Goal: Task Accomplishment & Management: Use online tool/utility

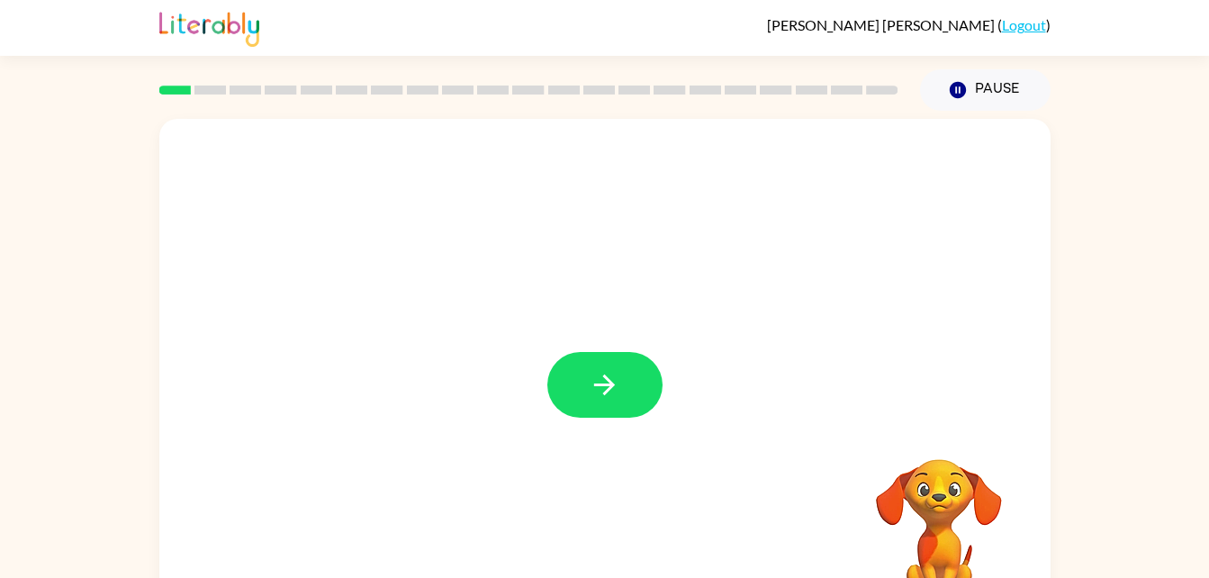
click at [598, 428] on div at bounding box center [605, 376] width 892 height 514
click at [566, 408] on button "button" at bounding box center [605, 385] width 115 height 66
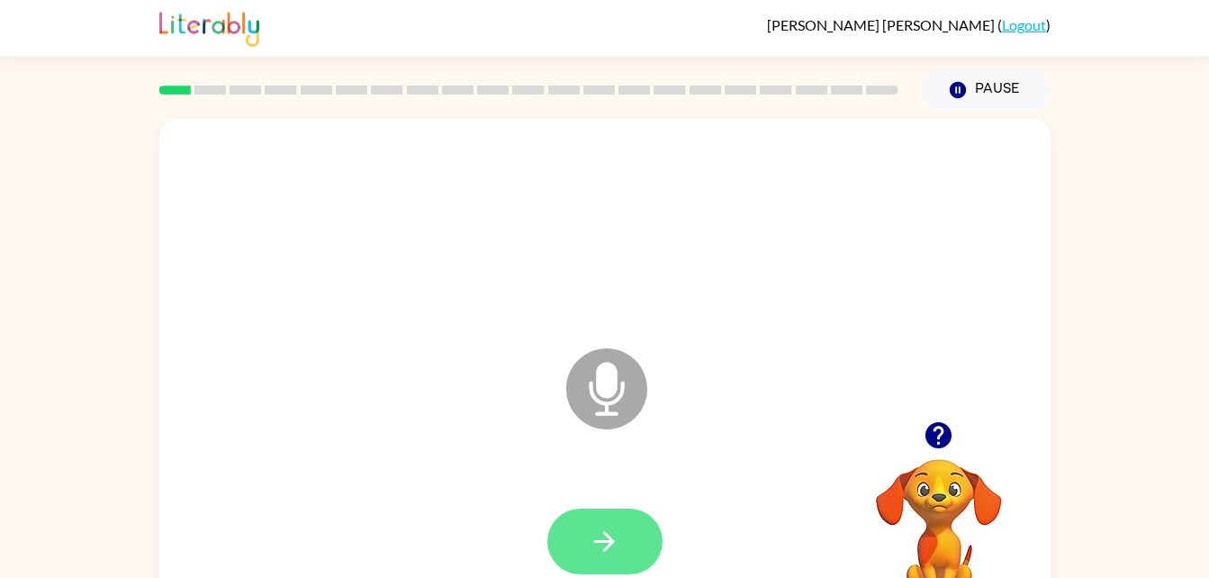
click at [598, 553] on icon "button" at bounding box center [605, 542] width 32 height 32
click at [589, 540] on icon "button" at bounding box center [605, 542] width 32 height 32
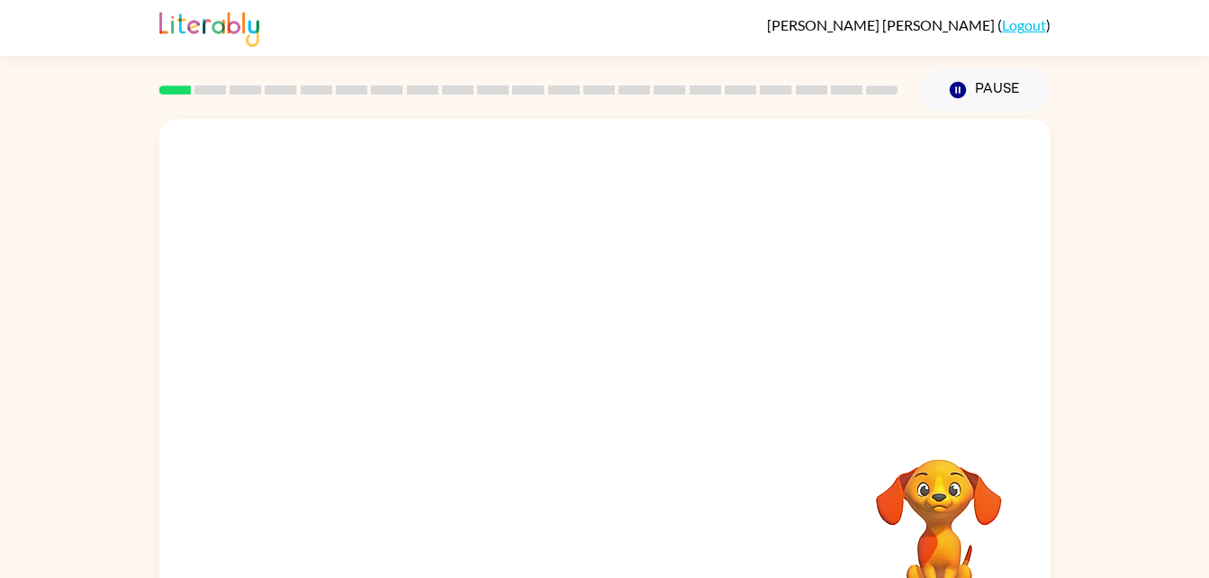
click at [650, 481] on div at bounding box center [605, 542] width 856 height 148
click at [639, 385] on button "button" at bounding box center [605, 385] width 115 height 66
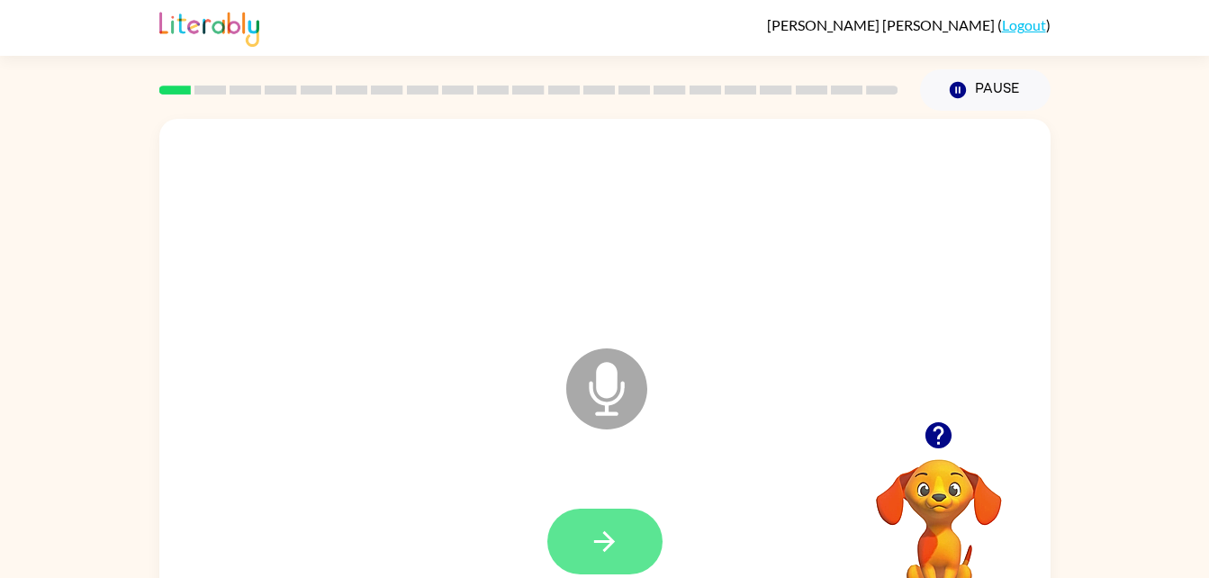
click at [630, 543] on button "button" at bounding box center [605, 542] width 115 height 66
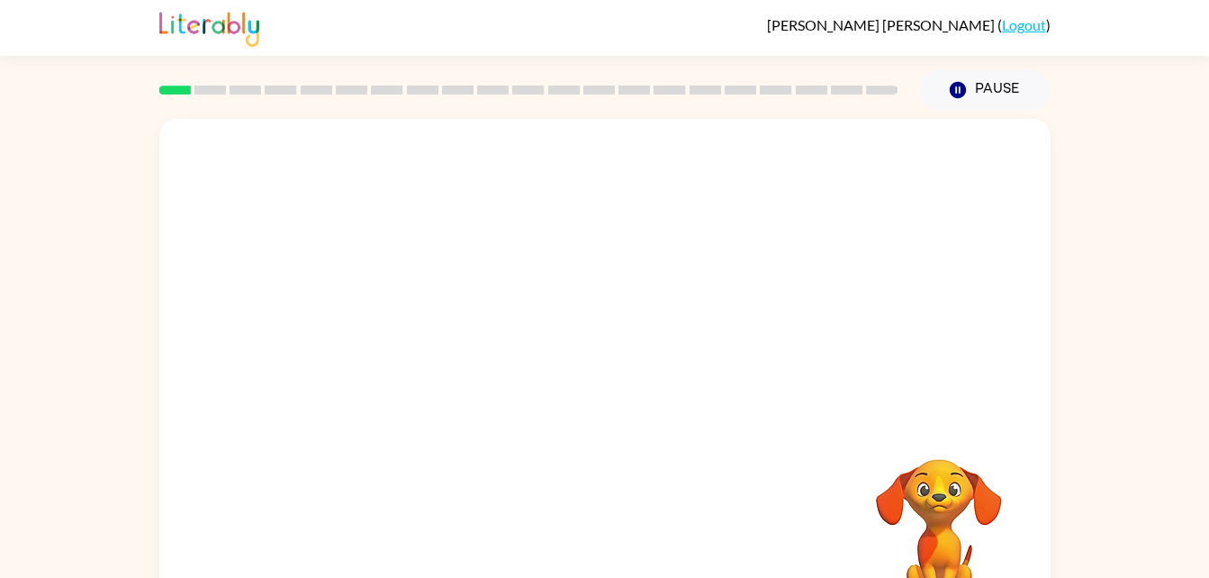
scroll to position [55, 0]
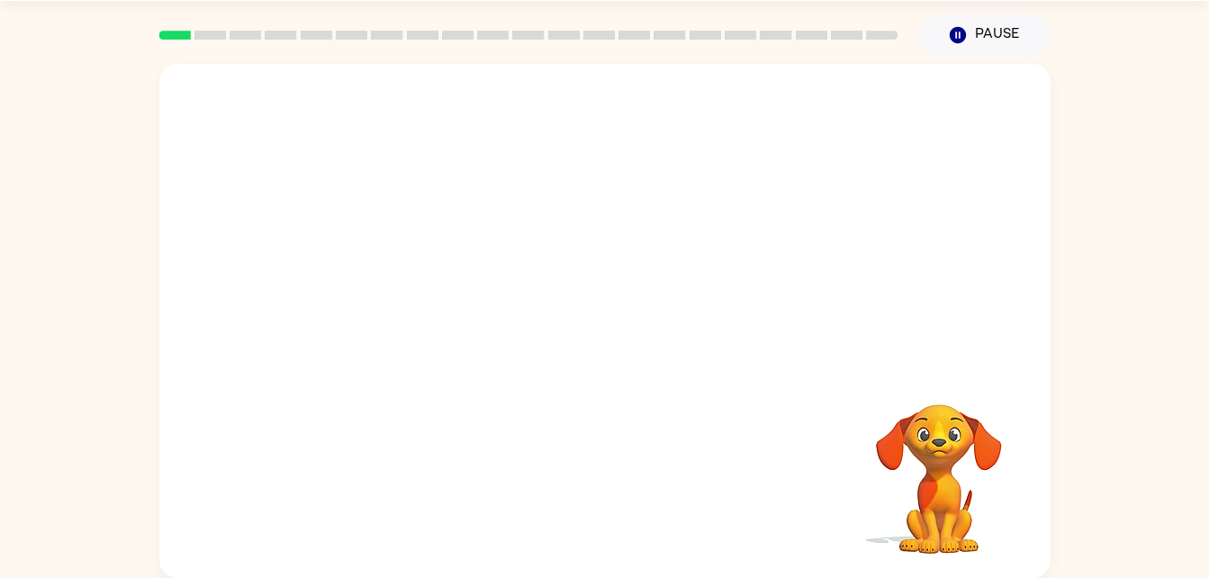
click at [930, 494] on video "Your browser must support playing .mp4 files to use Literably. Please try using…" at bounding box center [939, 466] width 180 height 180
click at [620, 344] on button "button" at bounding box center [605, 330] width 115 height 66
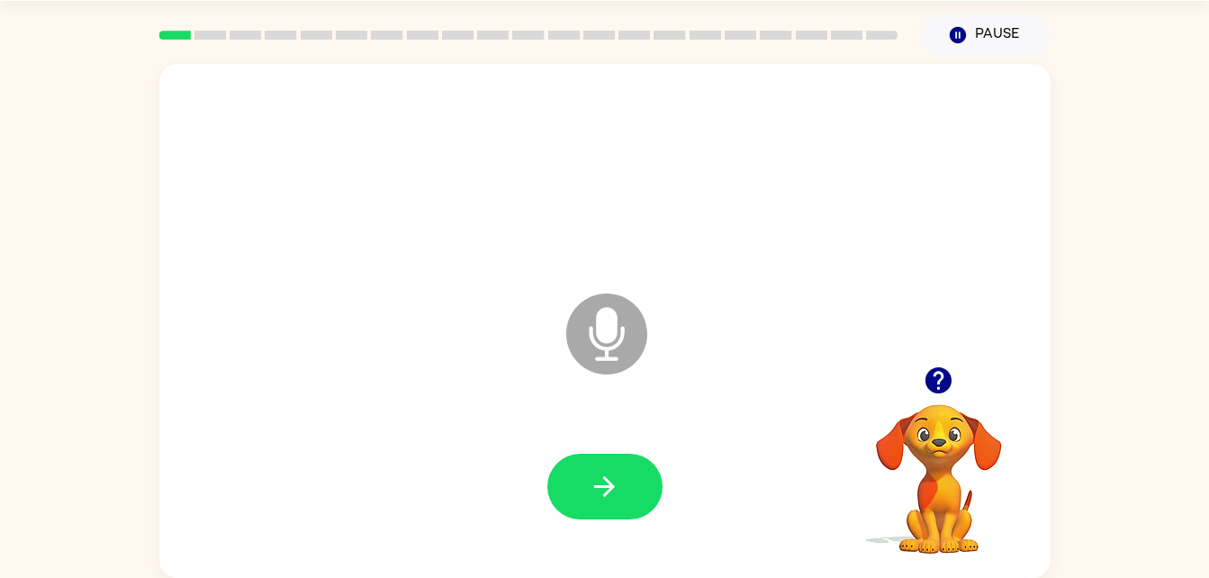
click at [955, 446] on video "Your browser must support playing .mp4 files to use Literably. Please try using…" at bounding box center [939, 466] width 180 height 180
click at [573, 460] on button "button" at bounding box center [605, 487] width 115 height 66
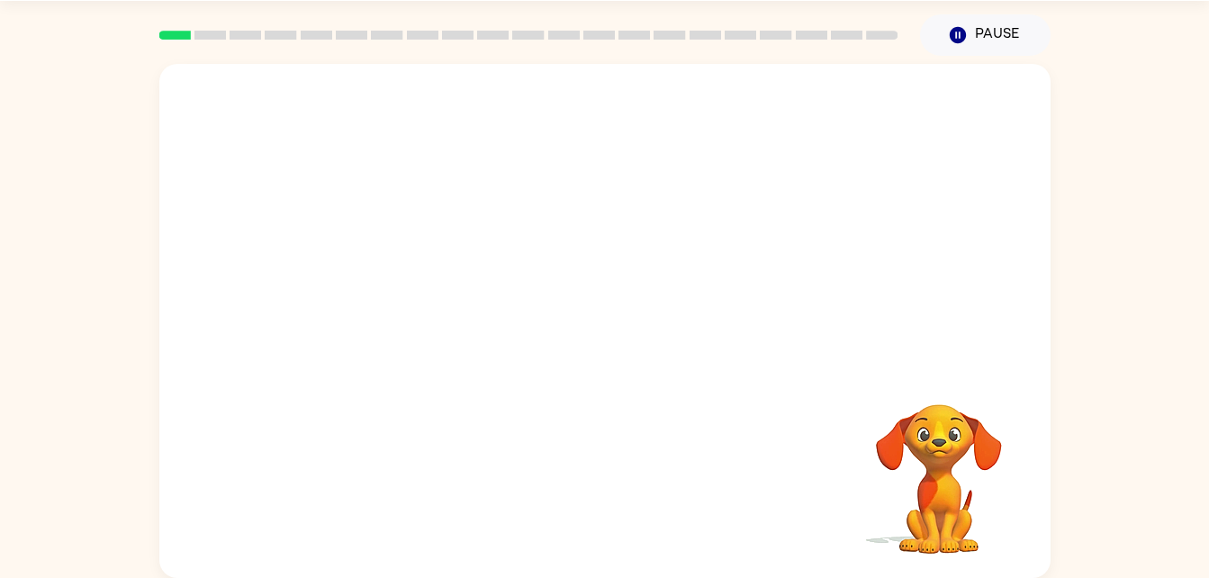
click at [939, 479] on video "Your browser must support playing .mp4 files to use Literably. Please try using…" at bounding box center [939, 466] width 180 height 180
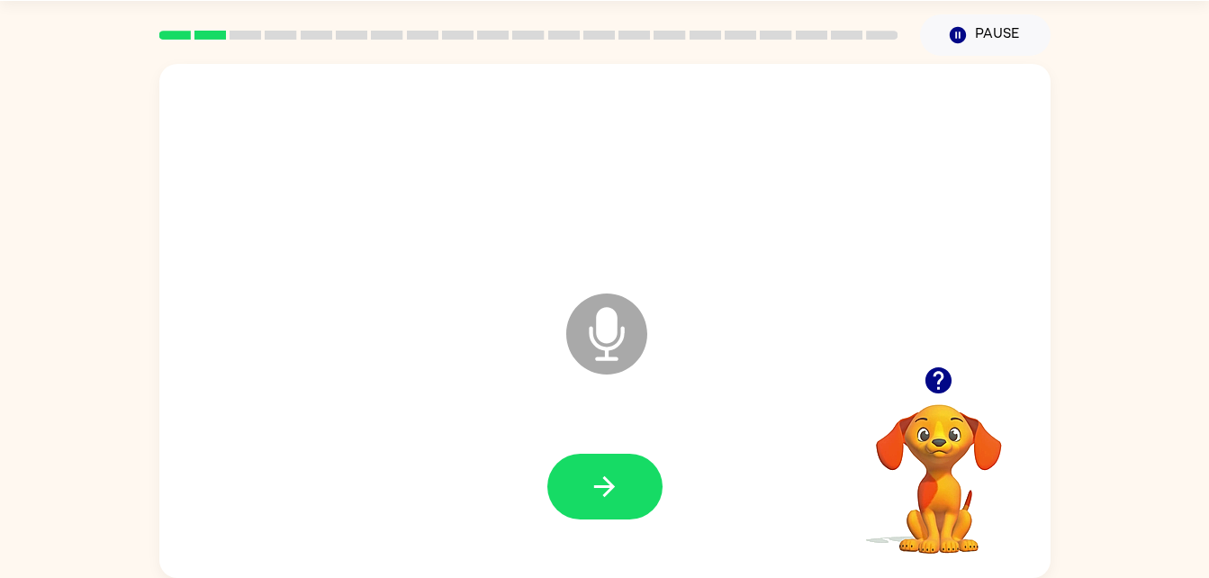
click at [562, 551] on div at bounding box center [605, 487] width 856 height 148
click at [589, 483] on icon "button" at bounding box center [605, 487] width 32 height 32
click at [614, 472] on icon "button" at bounding box center [605, 487] width 32 height 32
click at [655, 493] on button "button" at bounding box center [605, 487] width 115 height 66
click at [637, 501] on button "button" at bounding box center [605, 487] width 115 height 66
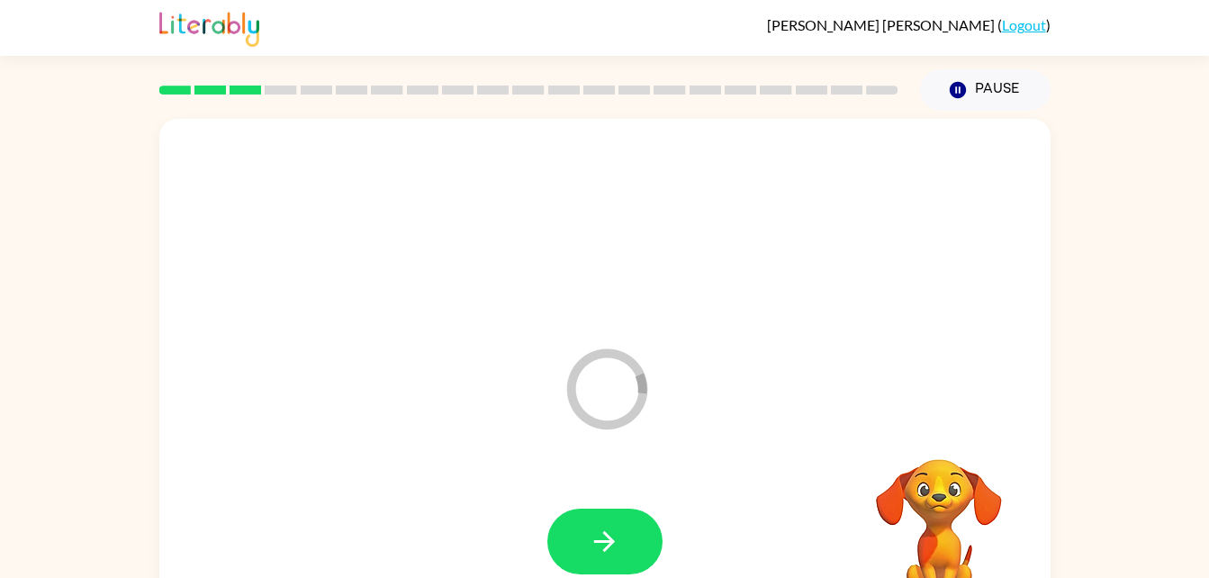
click at [650, 509] on div at bounding box center [605, 542] width 115 height 66
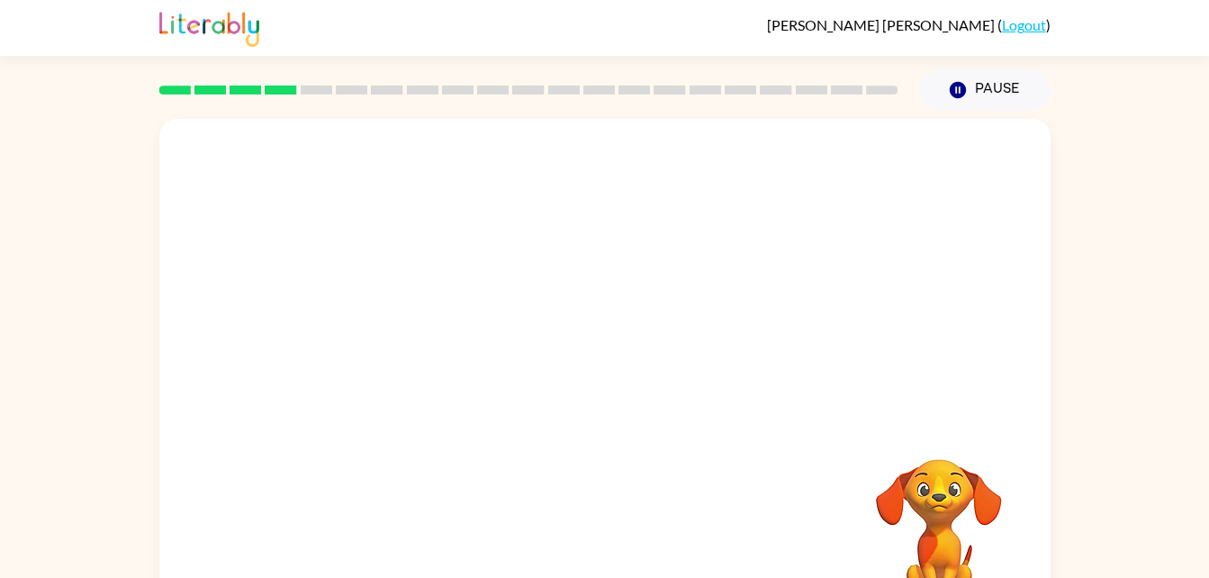
click at [642, 551] on div at bounding box center [605, 542] width 856 height 148
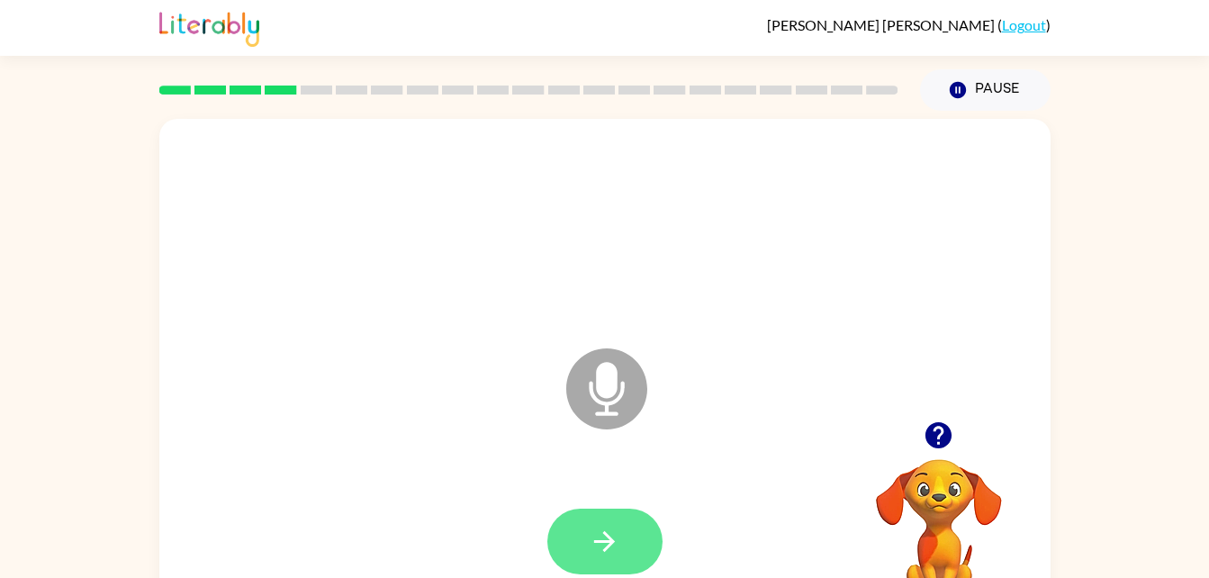
click at [619, 557] on icon "button" at bounding box center [605, 542] width 32 height 32
click at [645, 525] on button "button" at bounding box center [605, 542] width 115 height 66
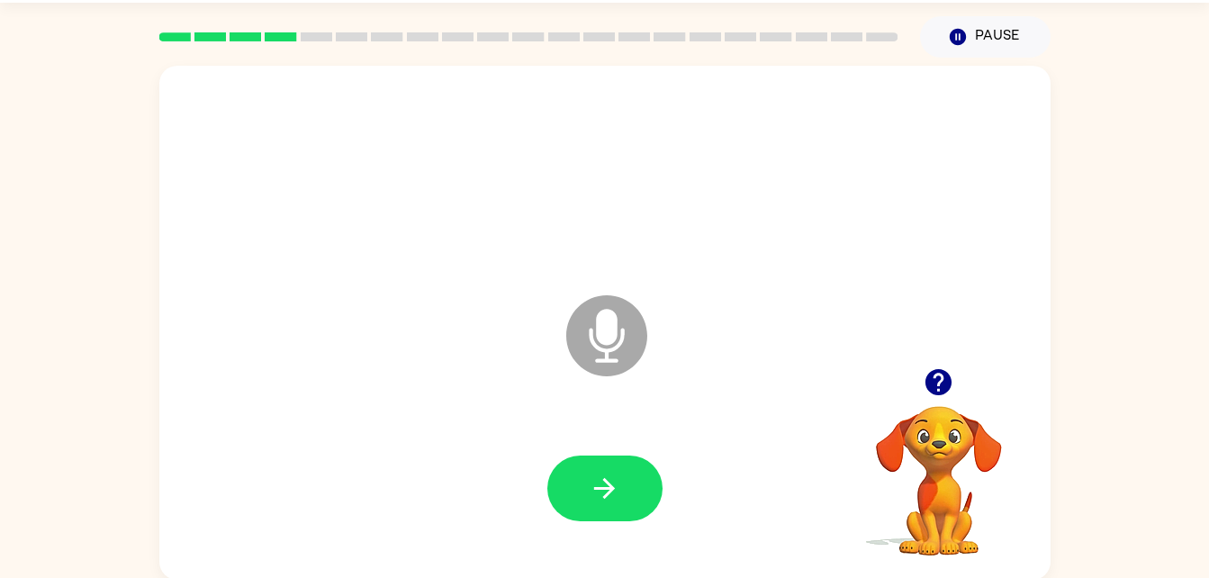
scroll to position [55, 0]
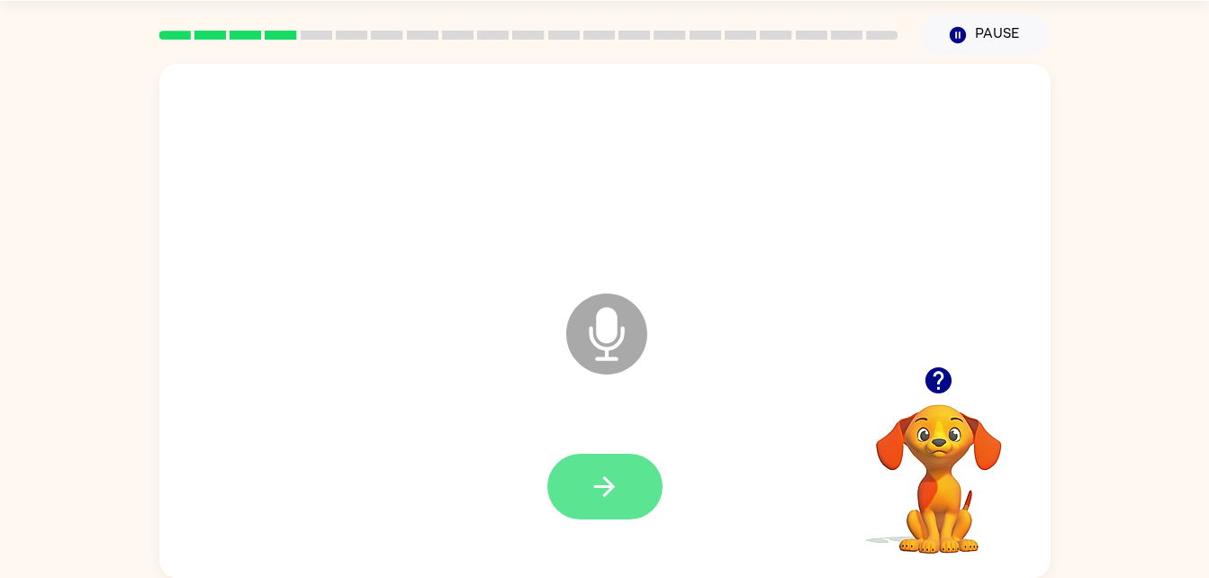
click at [579, 489] on button "button" at bounding box center [605, 487] width 115 height 66
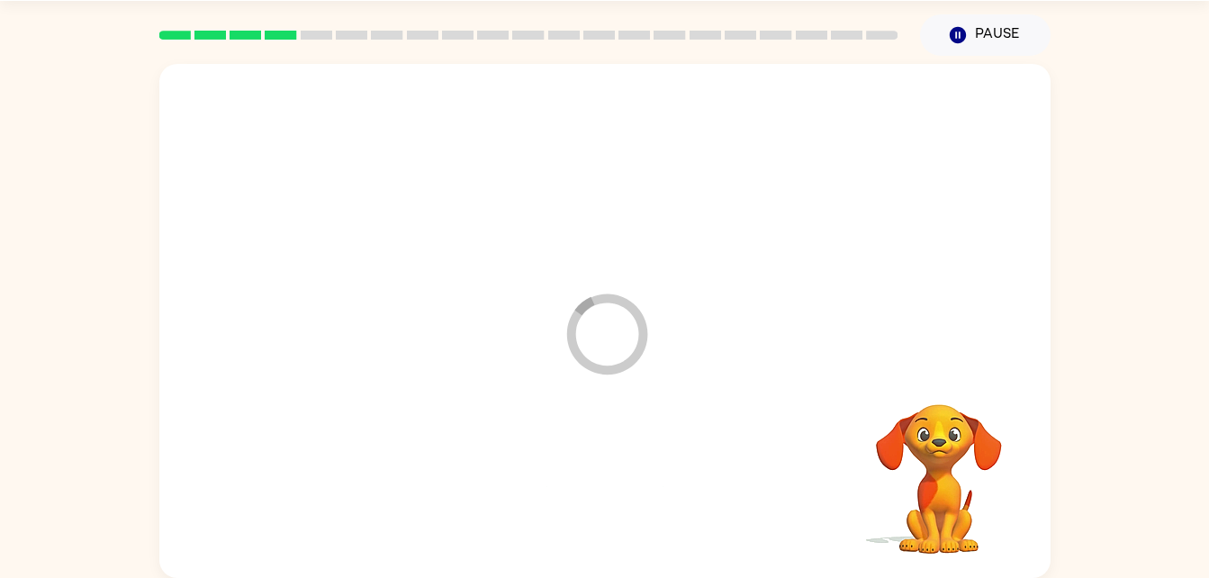
click at [622, 503] on div at bounding box center [605, 487] width 856 height 148
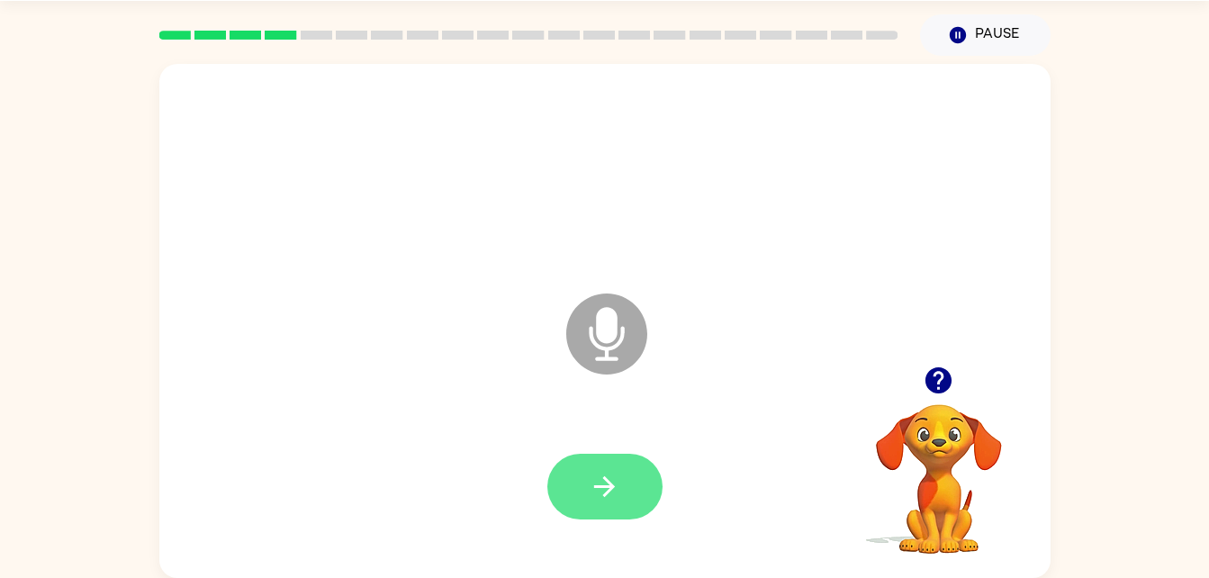
click at [611, 515] on button "button" at bounding box center [605, 487] width 115 height 66
click at [612, 516] on button "button" at bounding box center [605, 487] width 115 height 66
click at [643, 464] on button "button" at bounding box center [605, 487] width 115 height 66
click at [625, 493] on button "button" at bounding box center [605, 487] width 115 height 66
click at [628, 481] on button "button" at bounding box center [605, 487] width 115 height 66
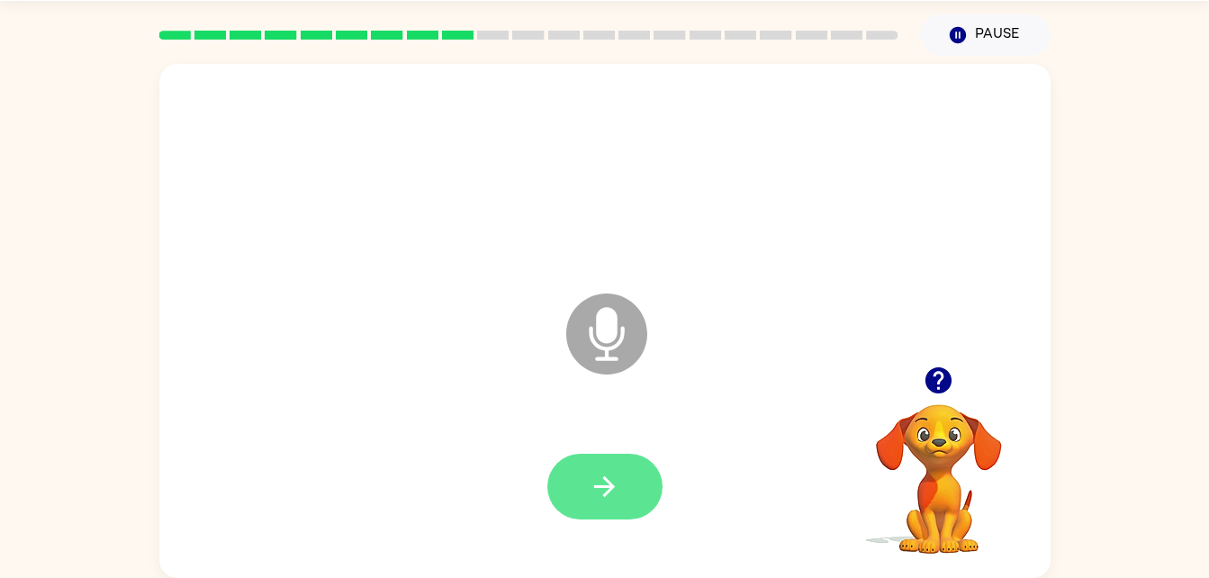
click at [617, 481] on icon "button" at bounding box center [605, 487] width 32 height 32
click at [607, 476] on icon "button" at bounding box center [605, 487] width 32 height 32
click at [647, 472] on button "button" at bounding box center [605, 487] width 115 height 66
click at [639, 457] on button "button" at bounding box center [605, 487] width 115 height 66
click at [628, 517] on button "button" at bounding box center [605, 487] width 115 height 66
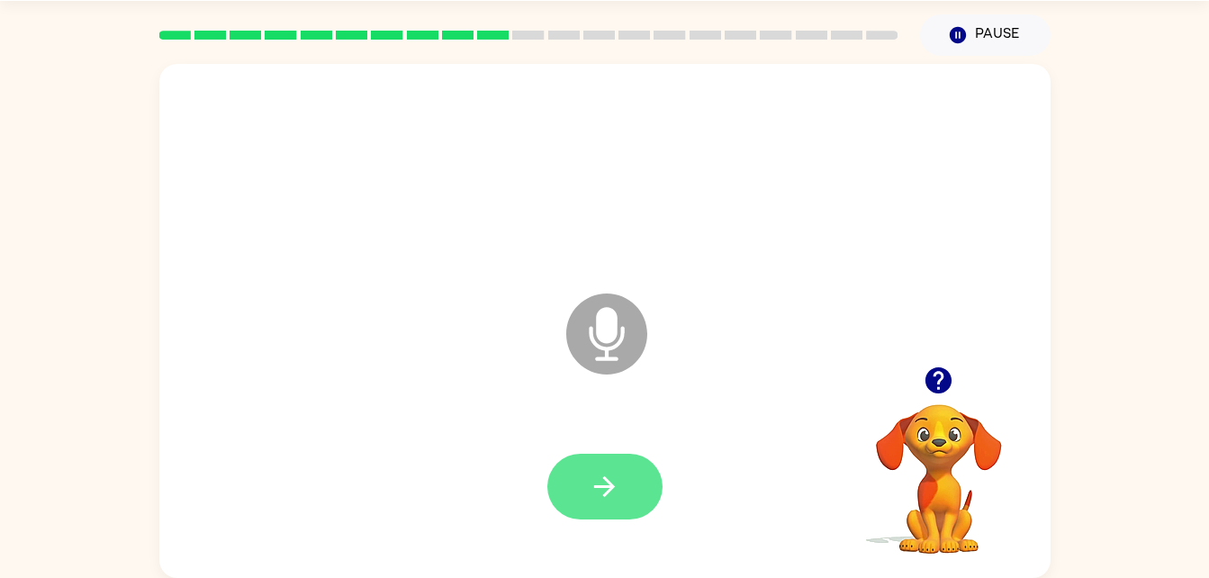
click at [646, 509] on button "button" at bounding box center [605, 487] width 115 height 66
click at [583, 493] on button "button" at bounding box center [605, 487] width 115 height 66
click at [582, 507] on button "button" at bounding box center [605, 487] width 115 height 66
click at [612, 472] on icon "button" at bounding box center [605, 487] width 32 height 32
click at [608, 512] on button "button" at bounding box center [605, 487] width 115 height 66
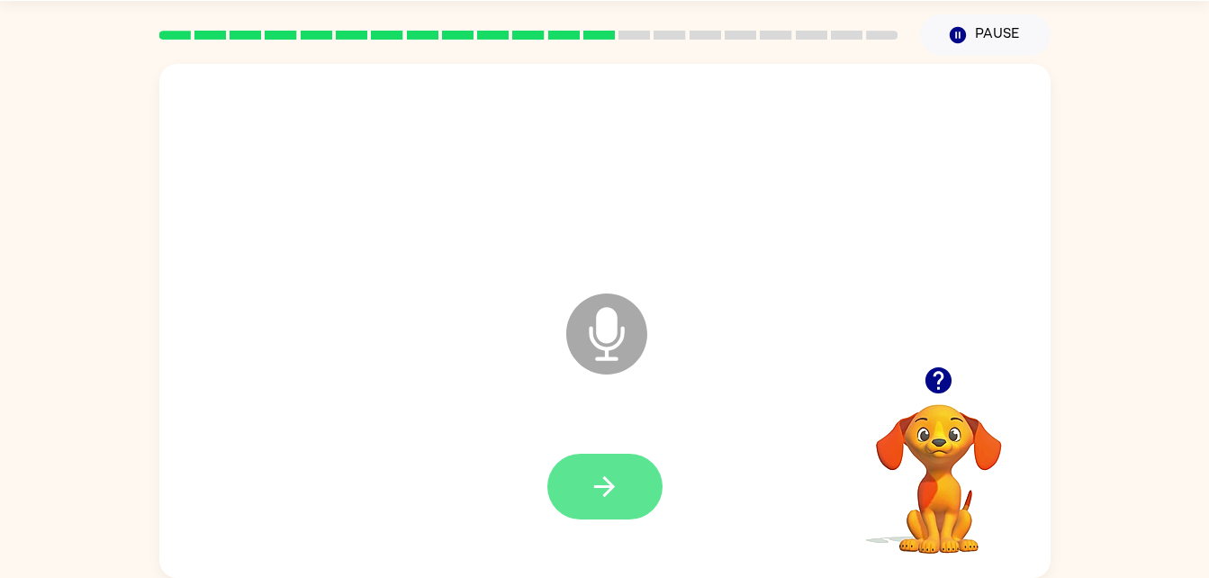
click at [575, 469] on button "button" at bounding box center [605, 487] width 115 height 66
click at [907, 419] on video "Your browser must support playing .mp4 files to use Literably. Please try using…" at bounding box center [939, 466] width 180 height 180
click at [923, 430] on video "Your browser must support playing .mp4 files to use Literably. Please try using…" at bounding box center [939, 466] width 180 height 180
click at [927, 448] on video "Your browser must support playing .mp4 files to use Literably. Please try using…" at bounding box center [939, 466] width 180 height 180
click at [914, 455] on video "Your browser must support playing .mp4 files to use Literably. Please try using…" at bounding box center [939, 466] width 180 height 180
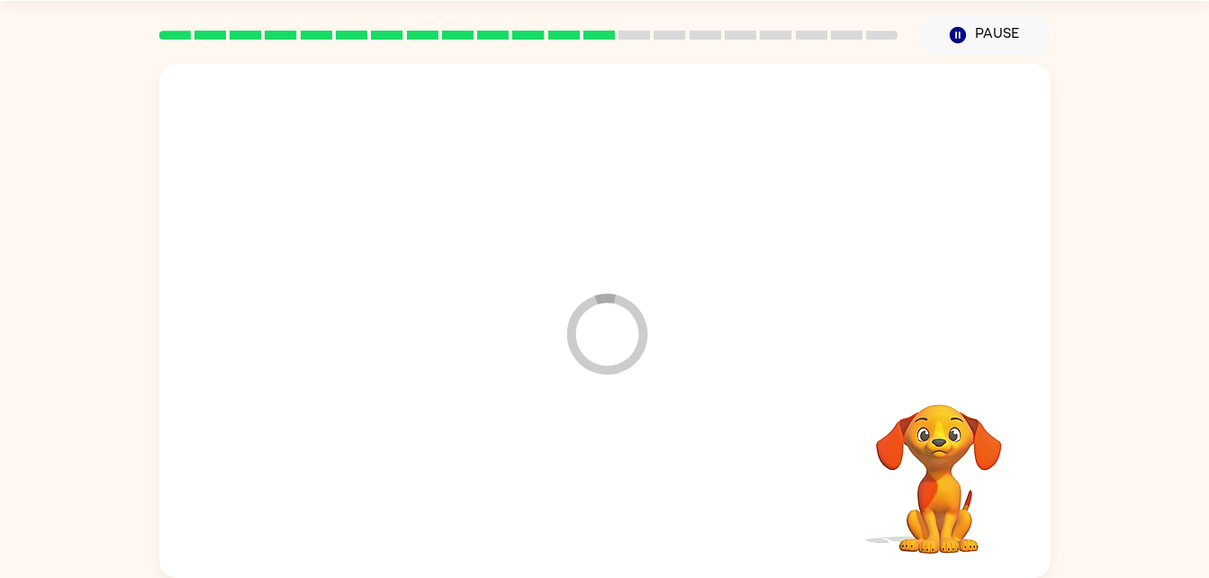
click at [946, 426] on video "Your browser must support playing .mp4 files to use Literably. Please try using…" at bounding box center [939, 466] width 180 height 180
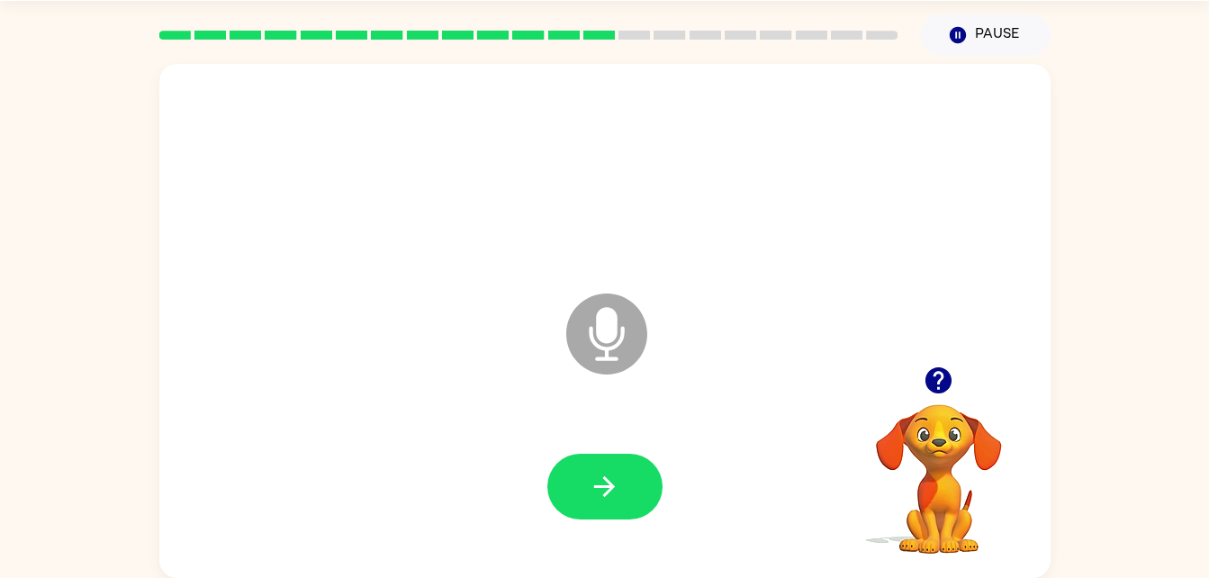
click at [940, 429] on video "Your browser must support playing .mp4 files to use Literably. Please try using…" at bounding box center [939, 466] width 180 height 180
click at [934, 446] on video "Your browser must support playing .mp4 files to use Literably. Please try using…" at bounding box center [939, 466] width 180 height 180
click at [950, 437] on video "Your browser must support playing .mp4 files to use Literably. Please try using…" at bounding box center [939, 466] width 180 height 180
click at [956, 432] on video "Your browser must support playing .mp4 files to use Literably. Please try using…" at bounding box center [939, 466] width 180 height 180
click at [946, 391] on icon "button" at bounding box center [939, 380] width 26 height 26
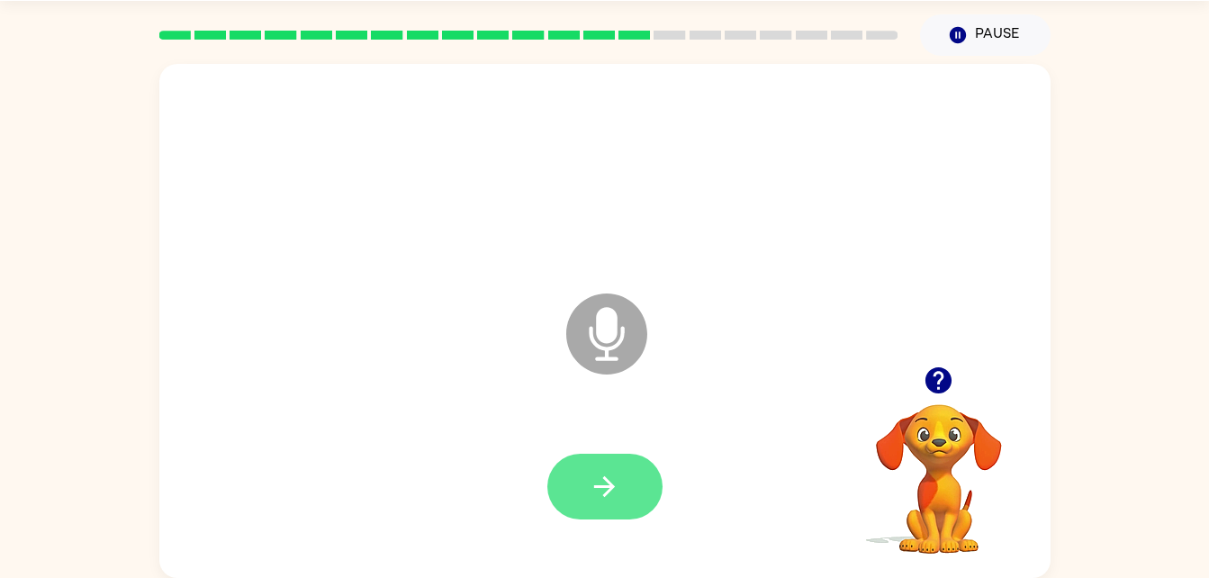
click at [647, 482] on button "button" at bounding box center [605, 487] width 115 height 66
click at [947, 395] on icon "button" at bounding box center [939, 381] width 32 height 32
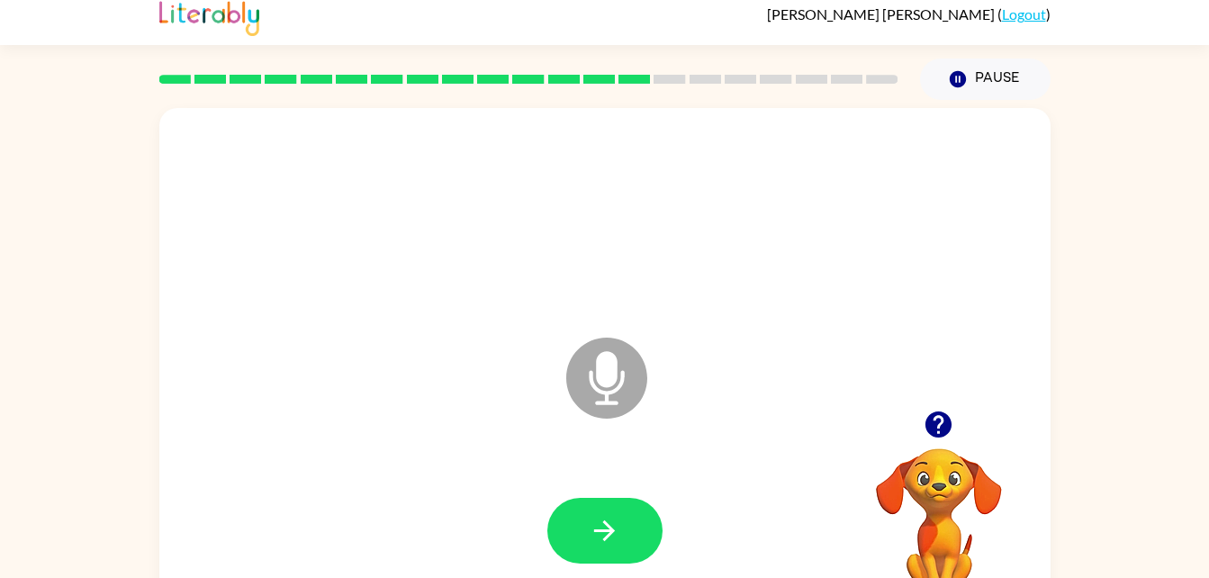
scroll to position [12, 0]
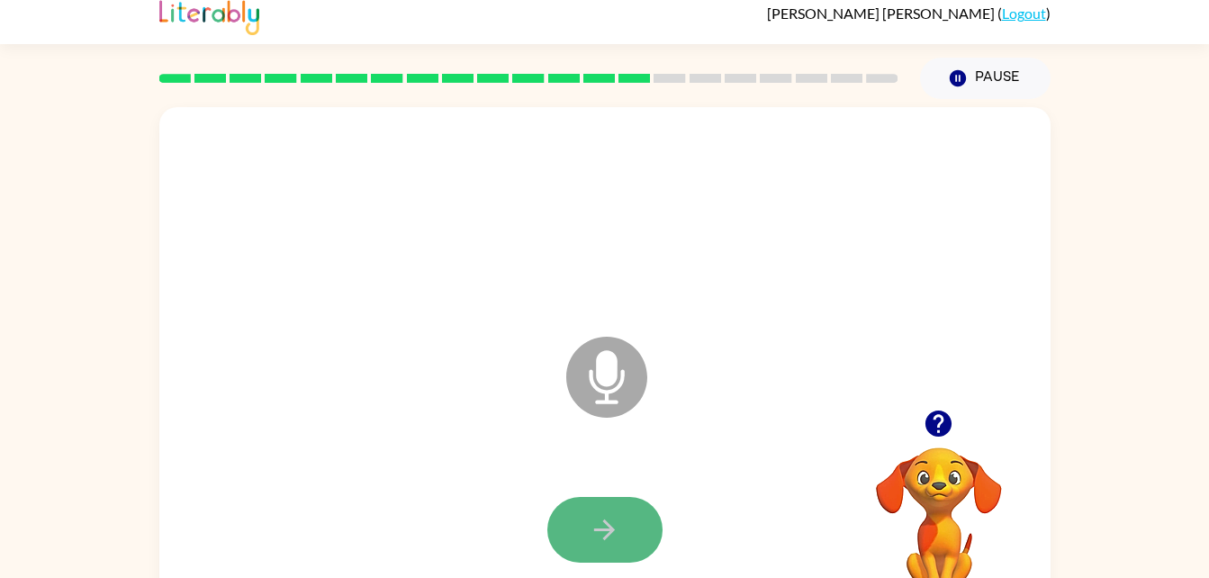
click at [598, 505] on button "button" at bounding box center [605, 530] width 115 height 66
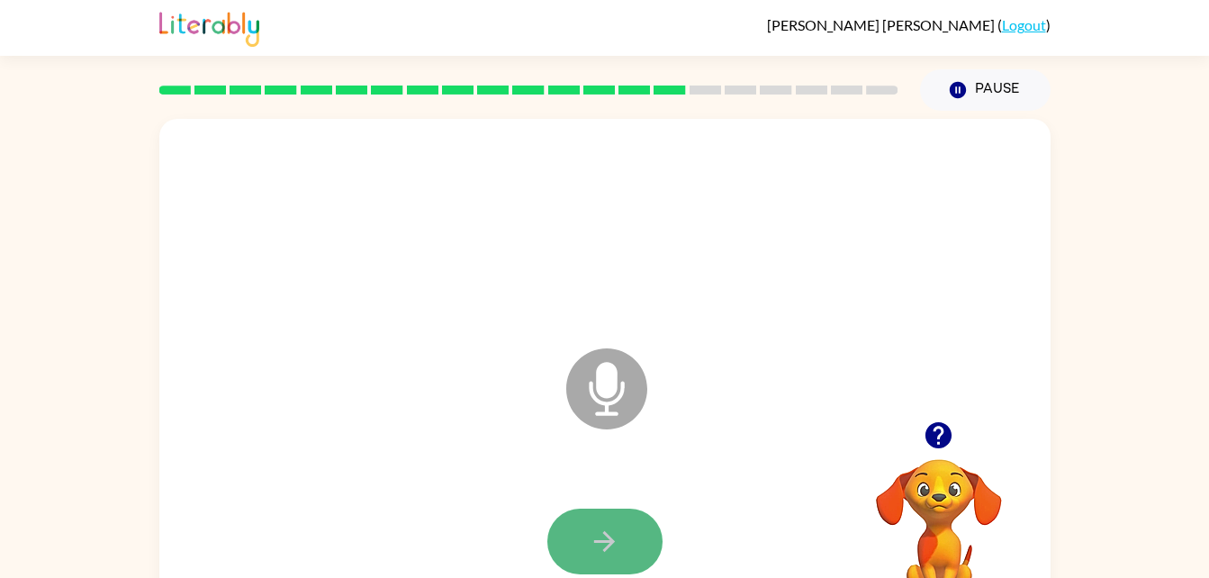
click at [581, 526] on button "button" at bounding box center [605, 542] width 115 height 66
click at [918, 434] on button "button" at bounding box center [939, 435] width 46 height 46
click at [634, 524] on button "button" at bounding box center [605, 542] width 115 height 66
click at [638, 551] on button "button" at bounding box center [605, 542] width 115 height 66
click at [564, 548] on button "button" at bounding box center [605, 542] width 115 height 66
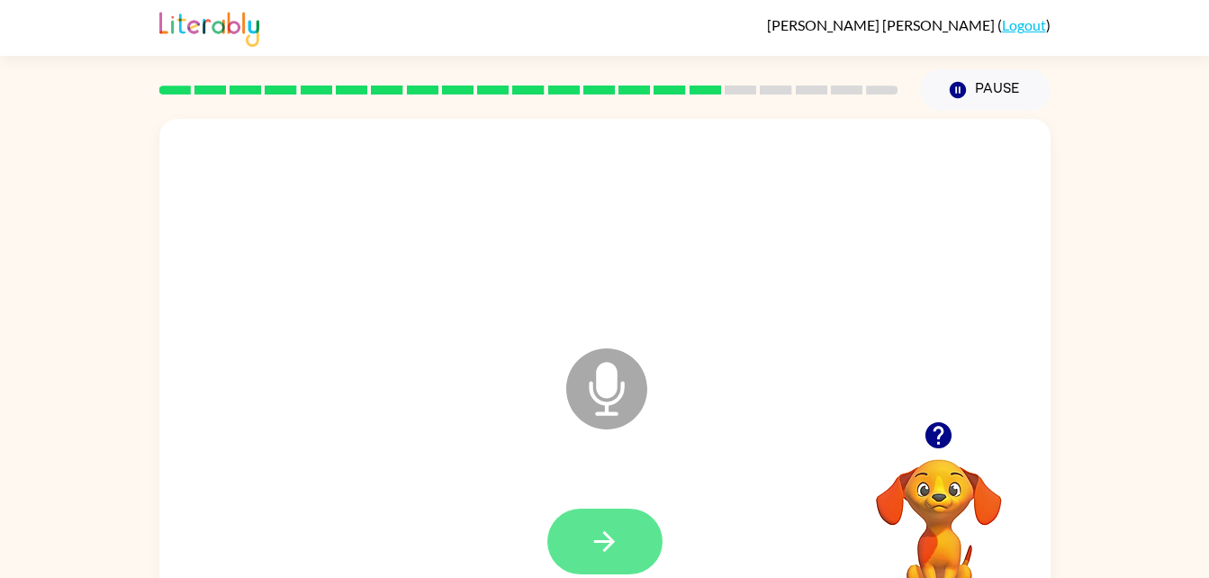
click at [607, 524] on button "button" at bounding box center [605, 542] width 115 height 66
click at [655, 544] on button "button" at bounding box center [605, 542] width 115 height 66
click at [937, 440] on icon "button" at bounding box center [939, 435] width 26 height 26
click at [579, 545] on button "button" at bounding box center [605, 542] width 115 height 66
click at [930, 440] on icon "button" at bounding box center [939, 435] width 26 height 26
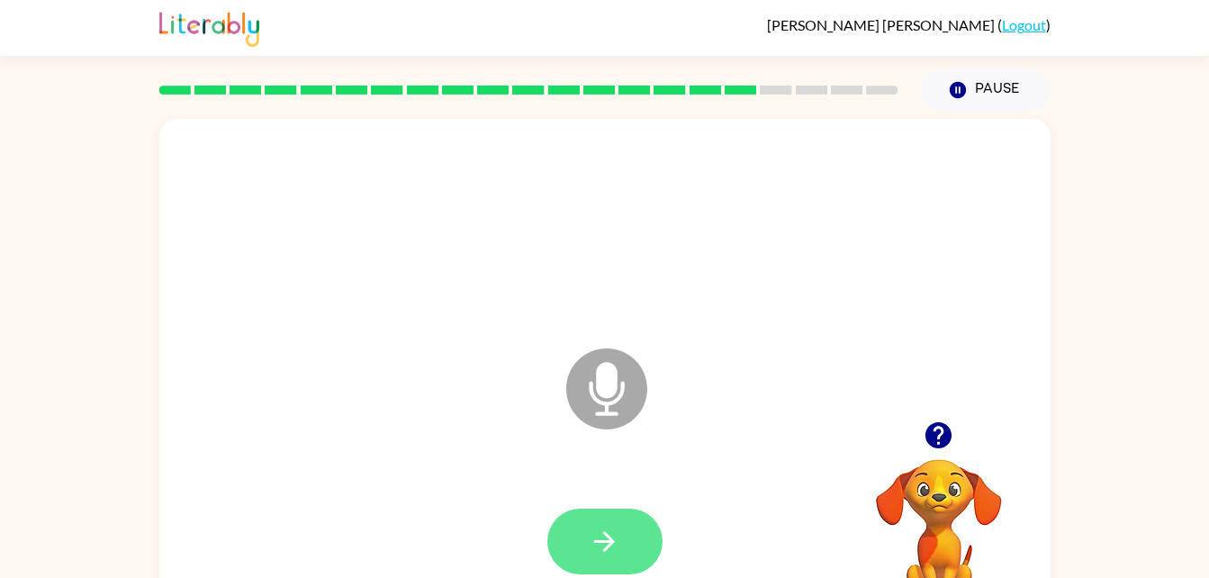
click at [594, 528] on icon "button" at bounding box center [605, 542] width 32 height 32
click at [597, 557] on button "button" at bounding box center [605, 542] width 115 height 66
click at [585, 545] on button "button" at bounding box center [605, 542] width 115 height 66
click at [600, 544] on icon "button" at bounding box center [605, 542] width 32 height 32
click at [599, 568] on button "button" at bounding box center [605, 542] width 115 height 66
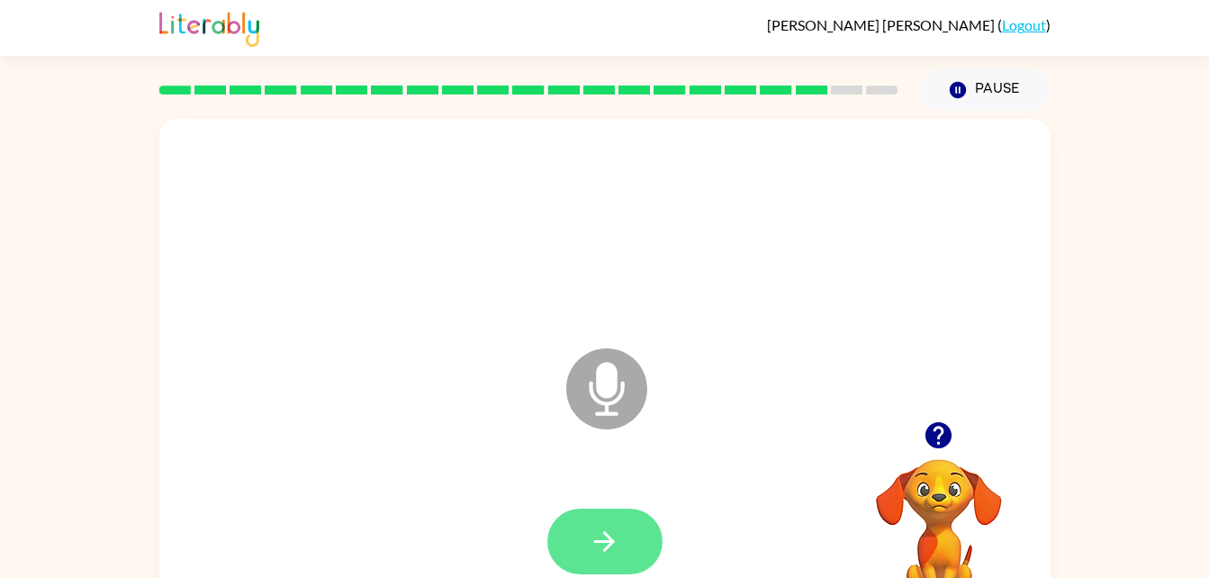
click at [641, 538] on button "button" at bounding box center [605, 542] width 115 height 66
click at [646, 522] on button "button" at bounding box center [605, 542] width 115 height 66
click at [654, 543] on button "button" at bounding box center [605, 542] width 115 height 66
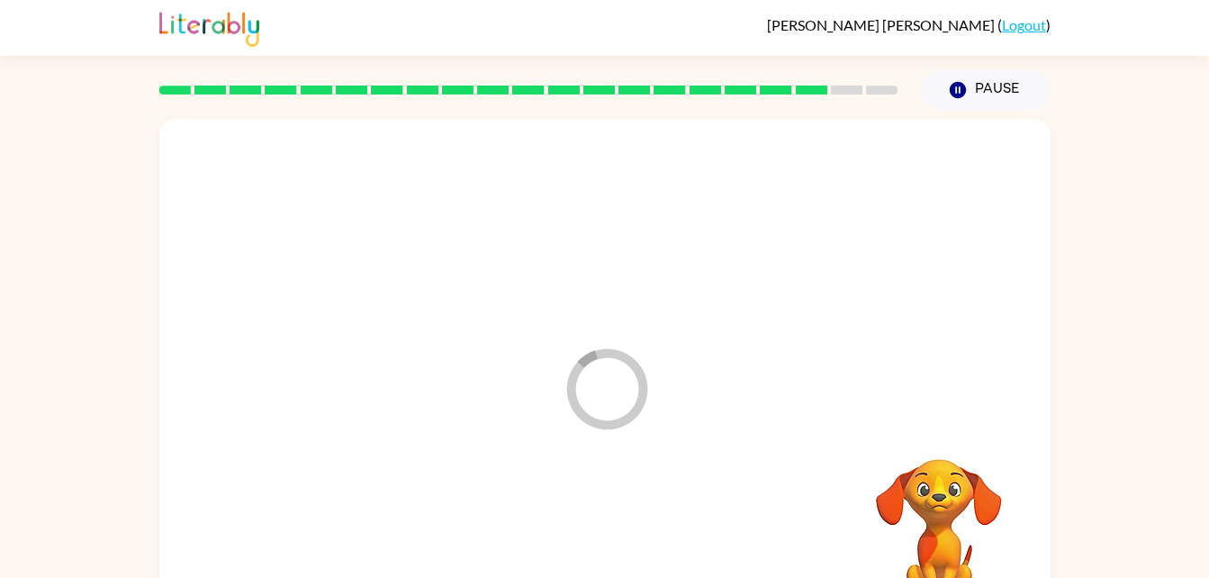
click at [597, 530] on div at bounding box center [605, 542] width 856 height 148
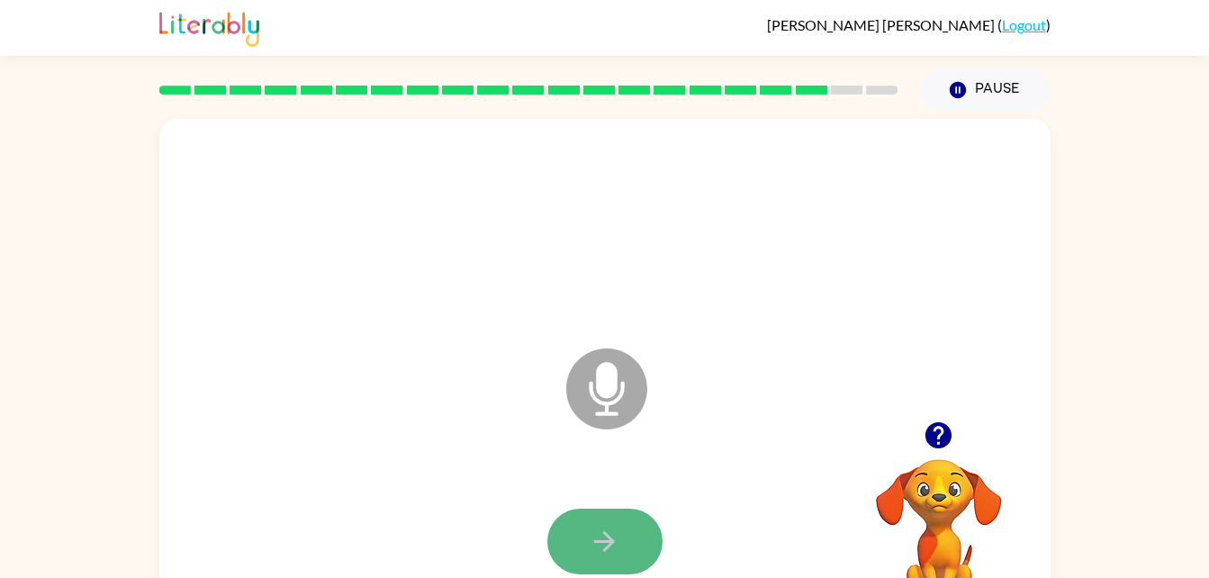
click at [626, 544] on button "button" at bounding box center [605, 542] width 115 height 66
click at [611, 526] on icon "button" at bounding box center [605, 542] width 32 height 32
click at [616, 546] on icon "button" at bounding box center [605, 542] width 32 height 32
click at [612, 520] on button "button" at bounding box center [605, 542] width 115 height 66
click at [603, 550] on icon "button" at bounding box center [604, 541] width 21 height 21
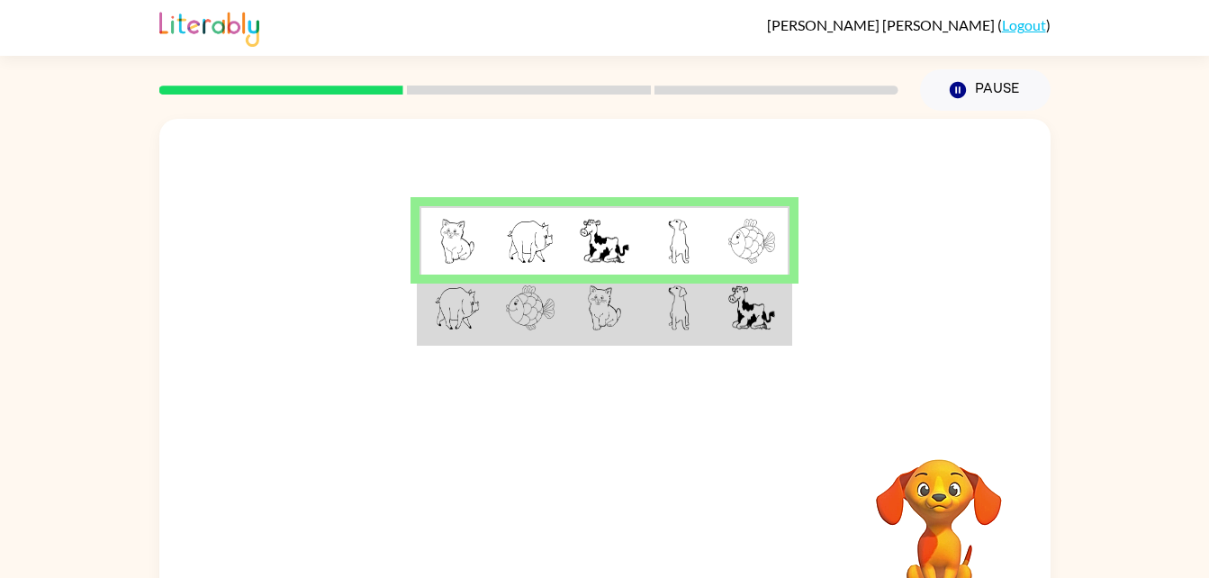
click at [687, 327] on img at bounding box center [679, 307] width 22 height 45
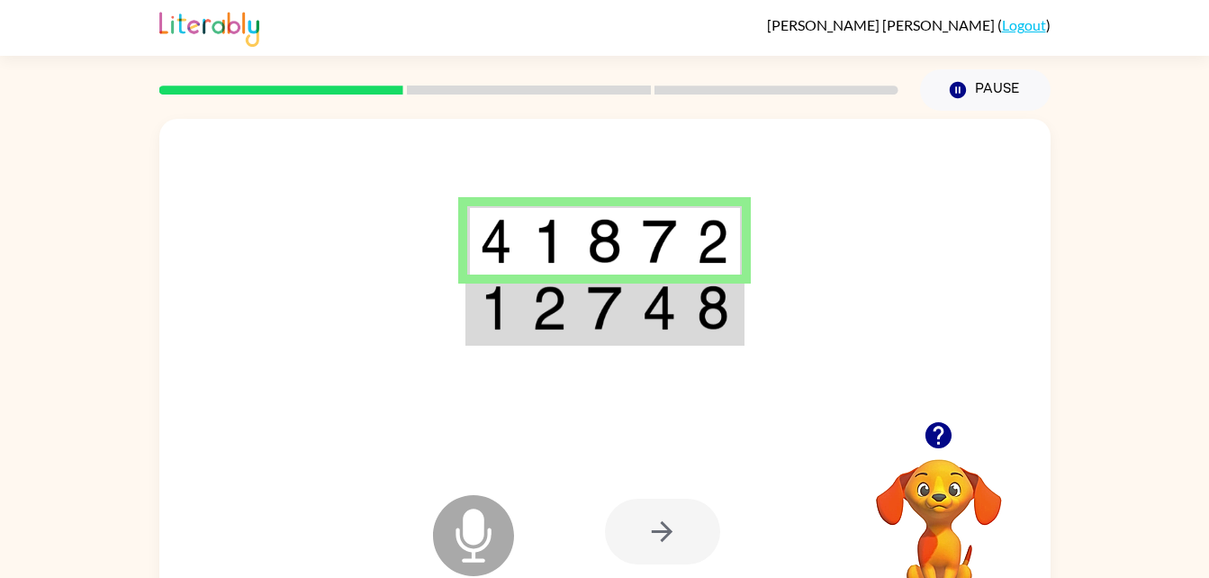
click at [697, 263] on img at bounding box center [713, 241] width 32 height 45
click at [710, 530] on div at bounding box center [662, 532] width 115 height 66
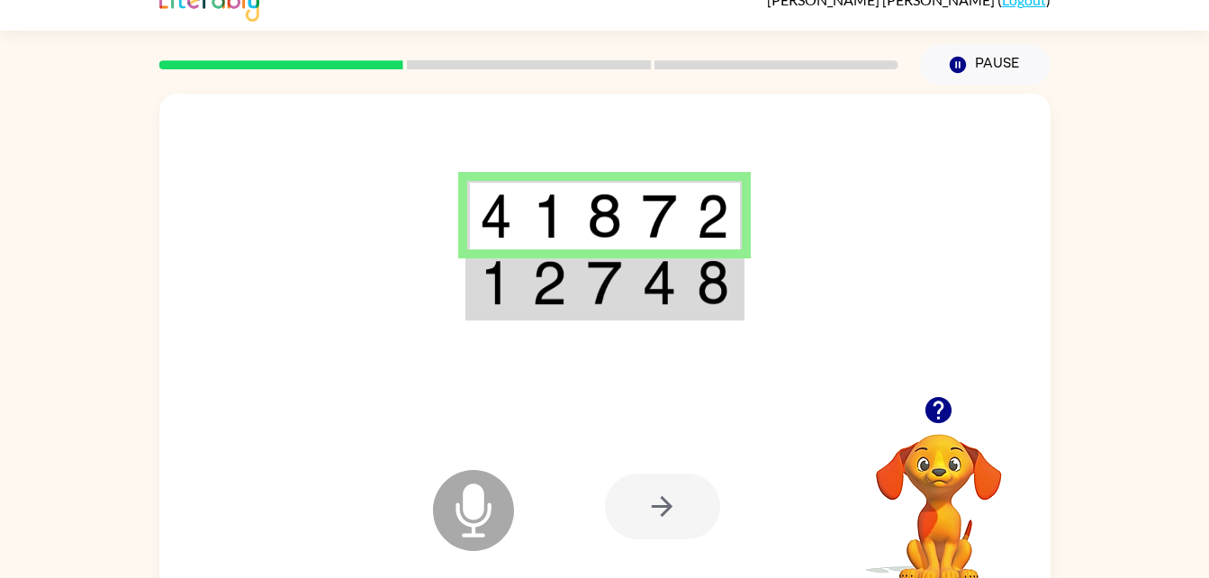
scroll to position [55, 0]
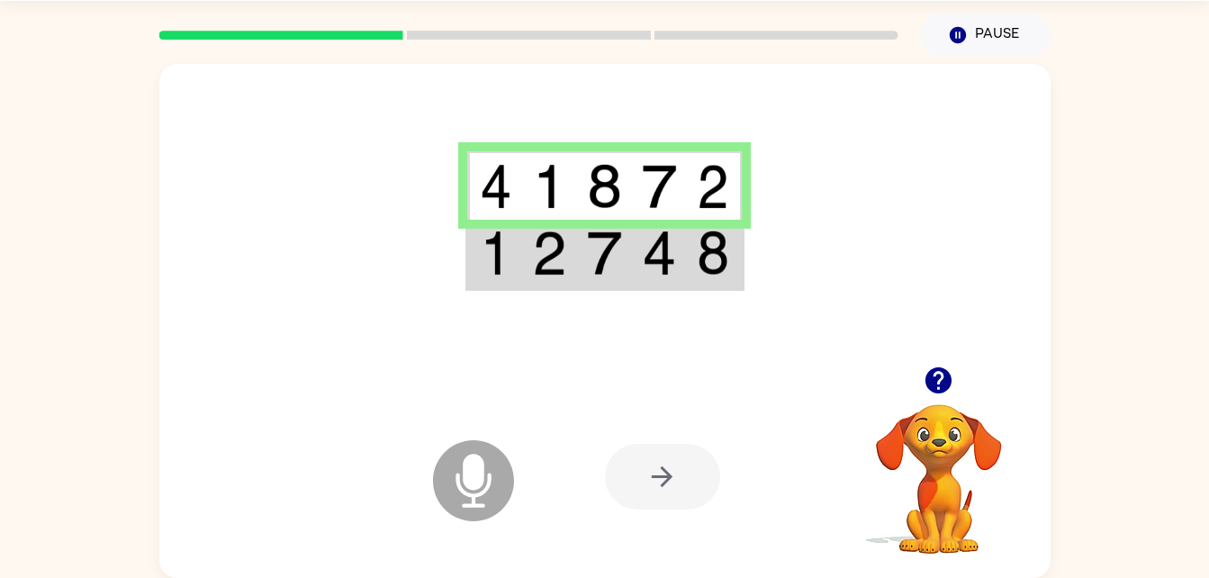
click at [694, 542] on icon "Microphone The Microphone is here when it is your turn to talk" at bounding box center [564, 503] width 270 height 135
click at [690, 516] on icon "Microphone The Microphone is here when it is your turn to talk" at bounding box center [564, 503] width 270 height 135
click at [671, 454] on div at bounding box center [662, 477] width 115 height 66
click at [688, 498] on div at bounding box center [662, 477] width 115 height 66
click at [502, 476] on icon at bounding box center [473, 480] width 81 height 81
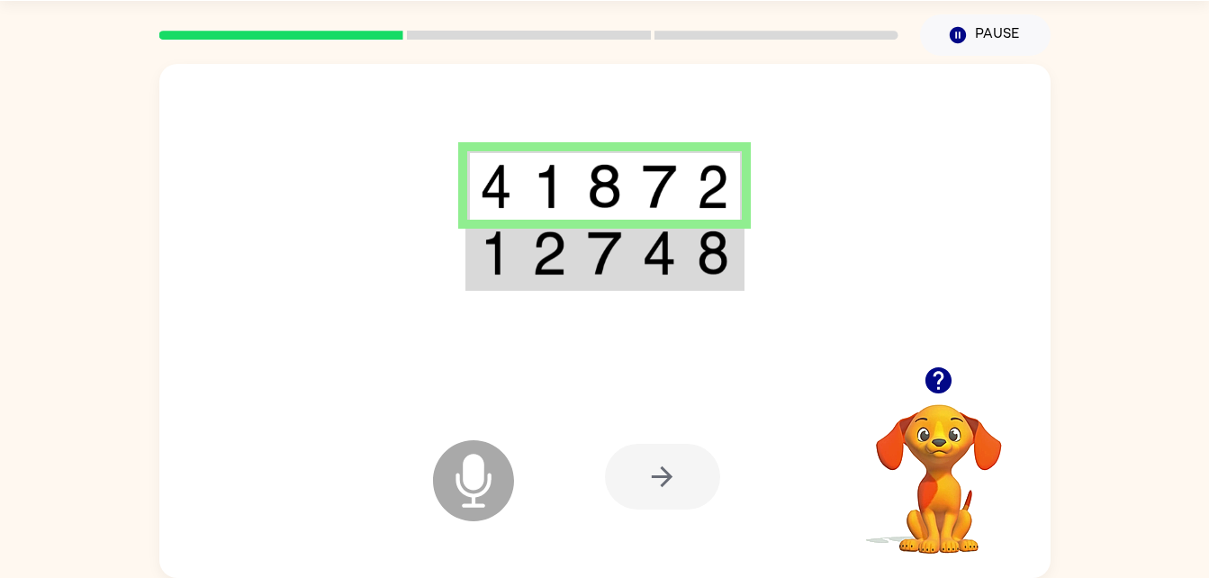
click at [490, 448] on icon at bounding box center [473, 480] width 81 height 81
click at [687, 485] on div at bounding box center [662, 477] width 115 height 66
click at [715, 504] on div at bounding box center [662, 477] width 115 height 66
click at [678, 261] on td at bounding box center [659, 254] width 55 height 69
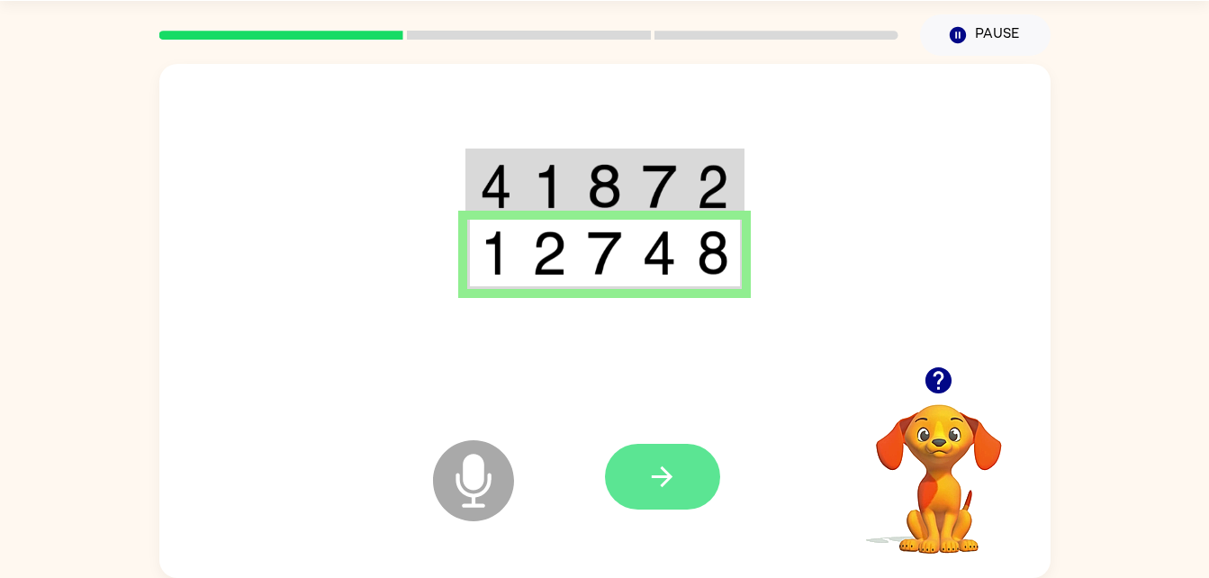
click at [668, 488] on icon "button" at bounding box center [663, 477] width 32 height 32
click at [658, 135] on div at bounding box center [605, 215] width 892 height 303
click at [702, 159] on td at bounding box center [714, 185] width 55 height 69
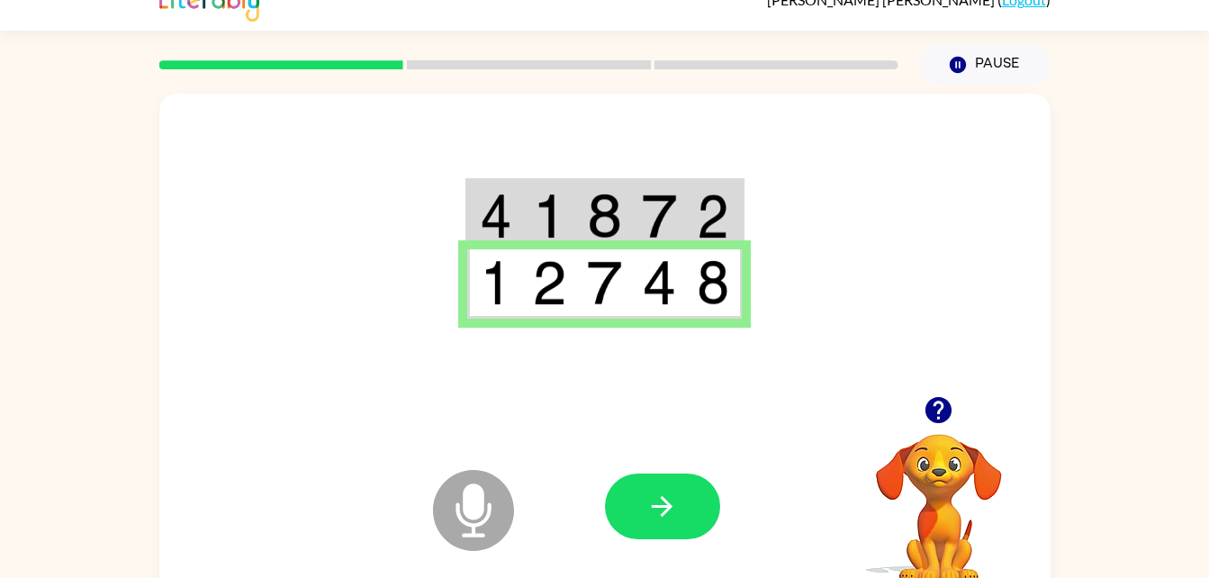
scroll to position [13, 0]
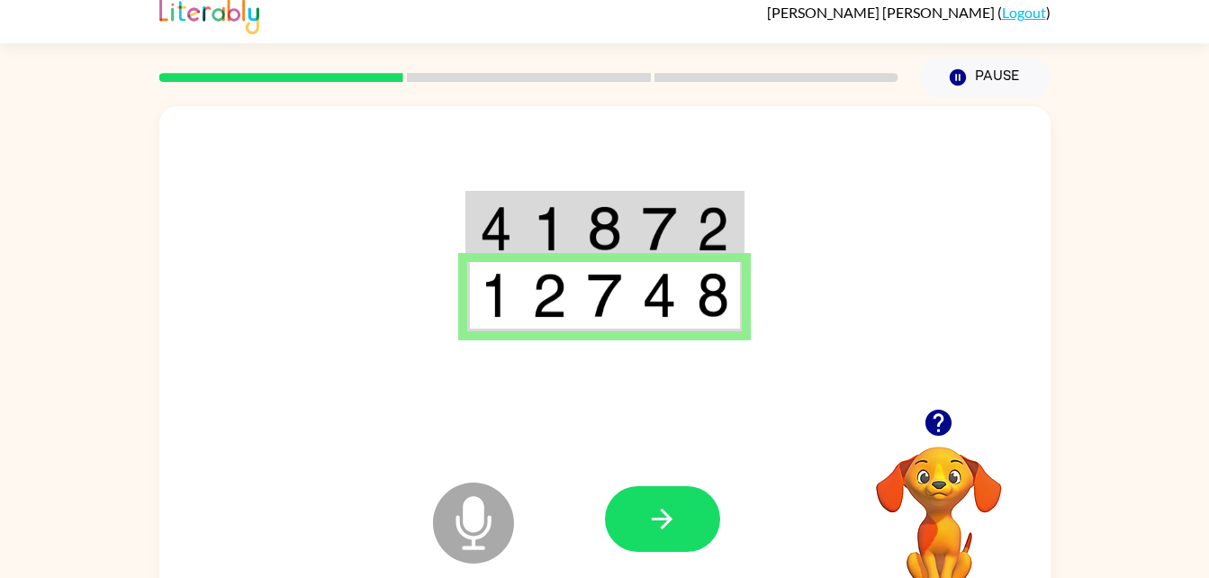
click at [500, 547] on icon at bounding box center [473, 523] width 81 height 81
click at [492, 530] on icon at bounding box center [473, 523] width 81 height 81
click at [1118, 126] on div "Microphone The Microphone is here when it is your turn to talk Your browser mus…" at bounding box center [604, 359] width 1209 height 522
click at [647, 315] on img at bounding box center [659, 295] width 34 height 45
click at [648, 515] on icon "button" at bounding box center [663, 519] width 32 height 32
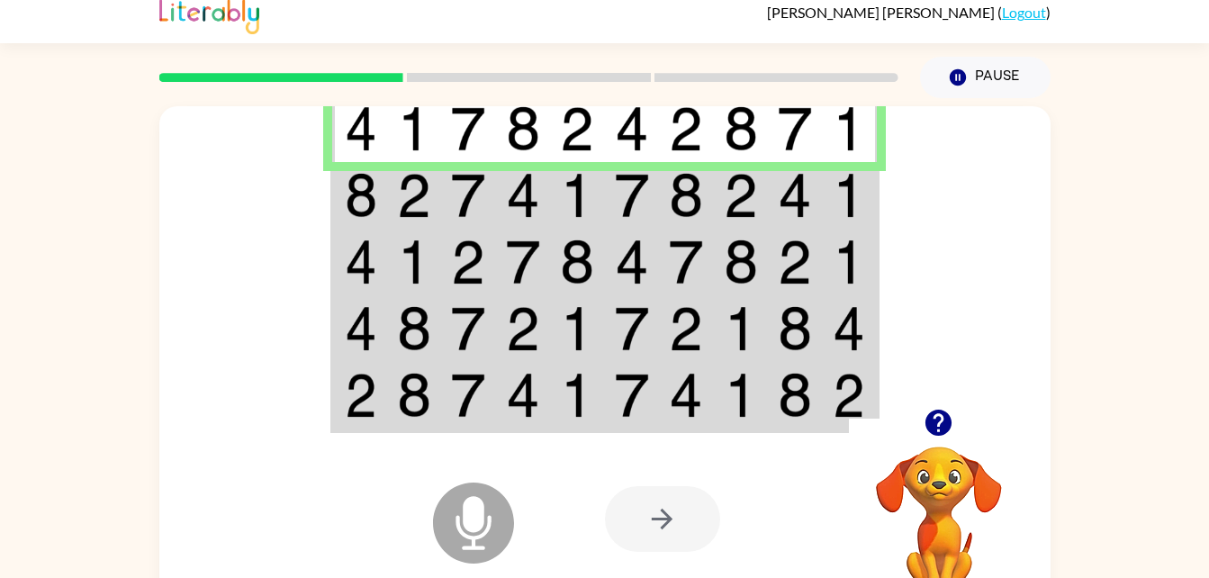
click at [616, 513] on div at bounding box center [662, 519] width 115 height 66
click at [626, 535] on div at bounding box center [662, 519] width 115 height 66
click at [641, 515] on div at bounding box center [662, 519] width 115 height 66
click at [704, 243] on td at bounding box center [686, 262] width 55 height 67
click at [669, 190] on img at bounding box center [686, 195] width 34 height 45
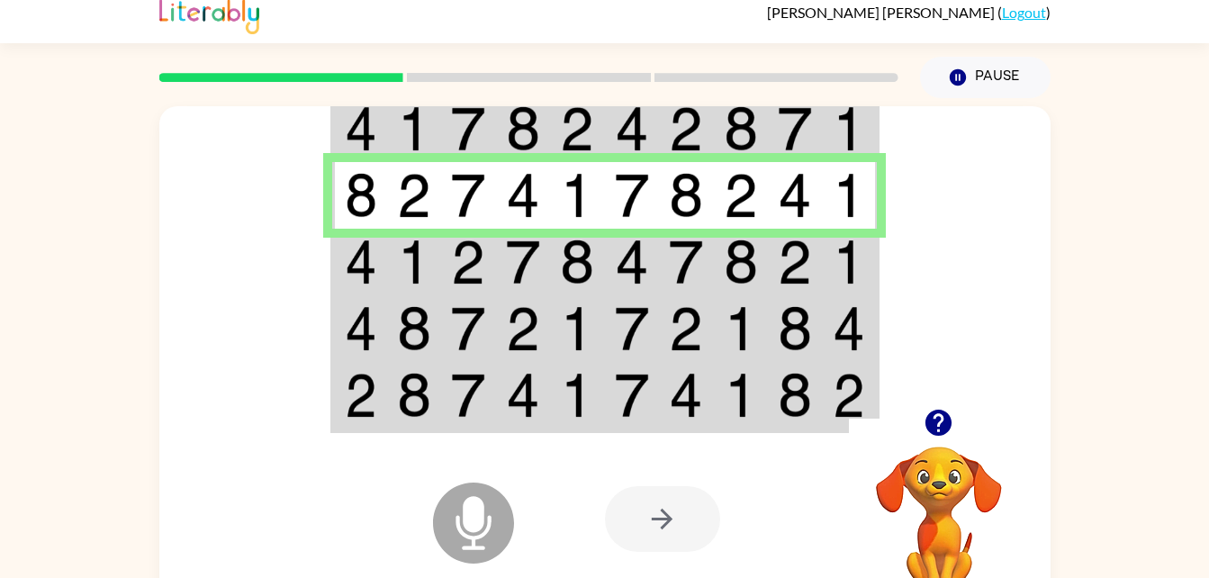
click at [750, 265] on img at bounding box center [741, 262] width 34 height 45
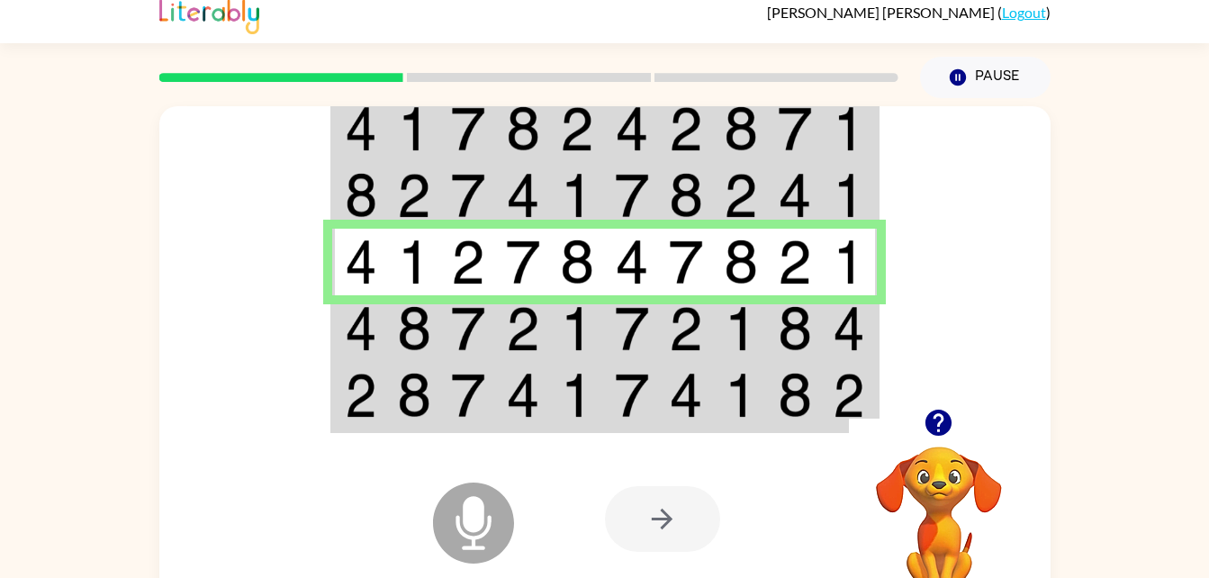
click at [607, 201] on td at bounding box center [632, 195] width 55 height 67
click at [639, 186] on img at bounding box center [632, 195] width 34 height 45
click at [738, 185] on img at bounding box center [741, 195] width 34 height 45
click at [815, 211] on td at bounding box center [795, 195] width 55 height 67
click at [418, 337] on img at bounding box center [414, 328] width 34 height 45
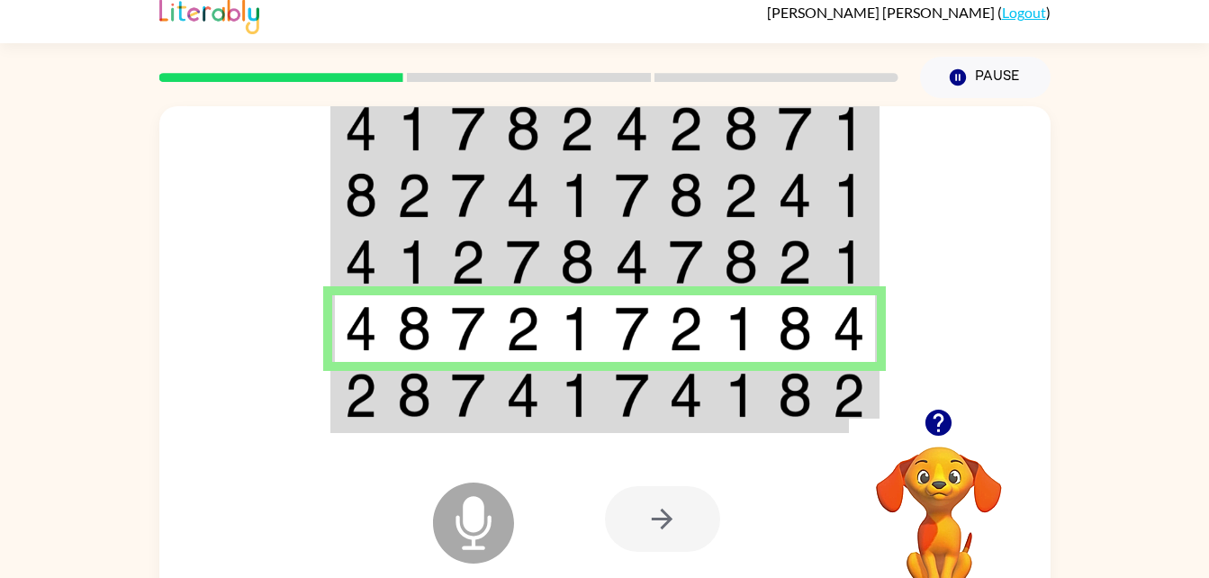
click at [393, 401] on td at bounding box center [414, 396] width 55 height 69
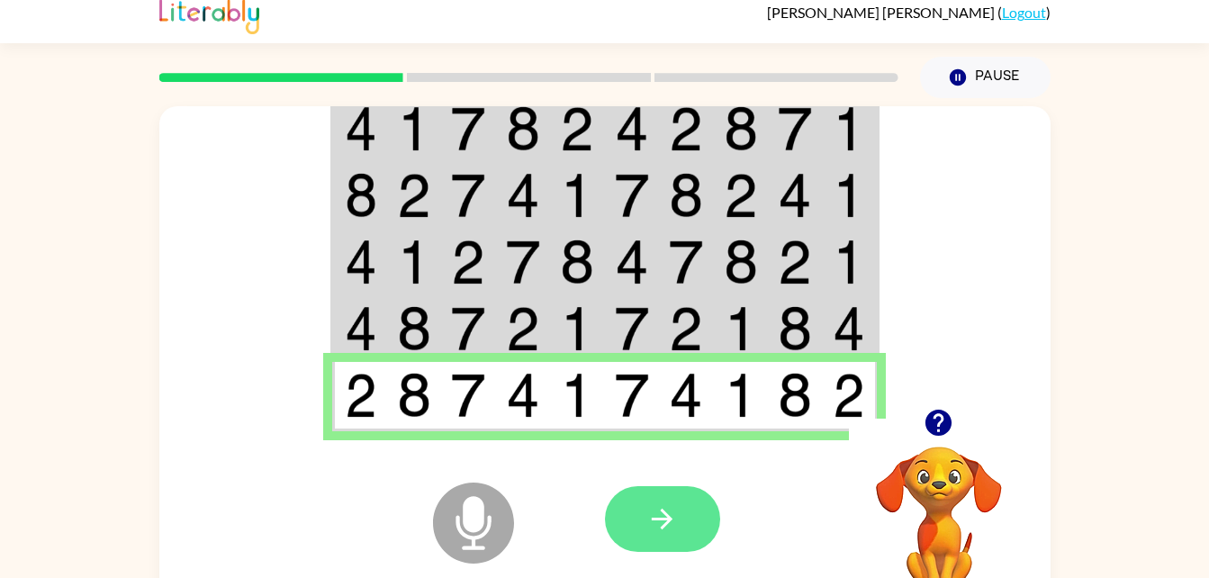
click at [703, 537] on button "button" at bounding box center [662, 519] width 115 height 66
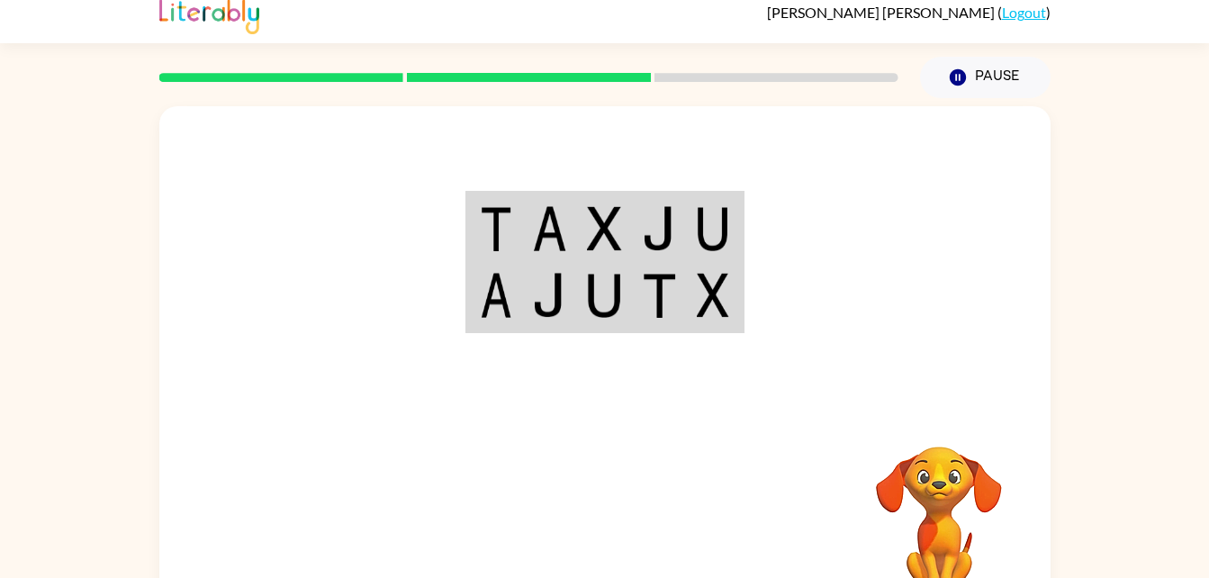
click at [673, 280] on img at bounding box center [659, 295] width 34 height 45
click at [689, 211] on td at bounding box center [714, 228] width 55 height 69
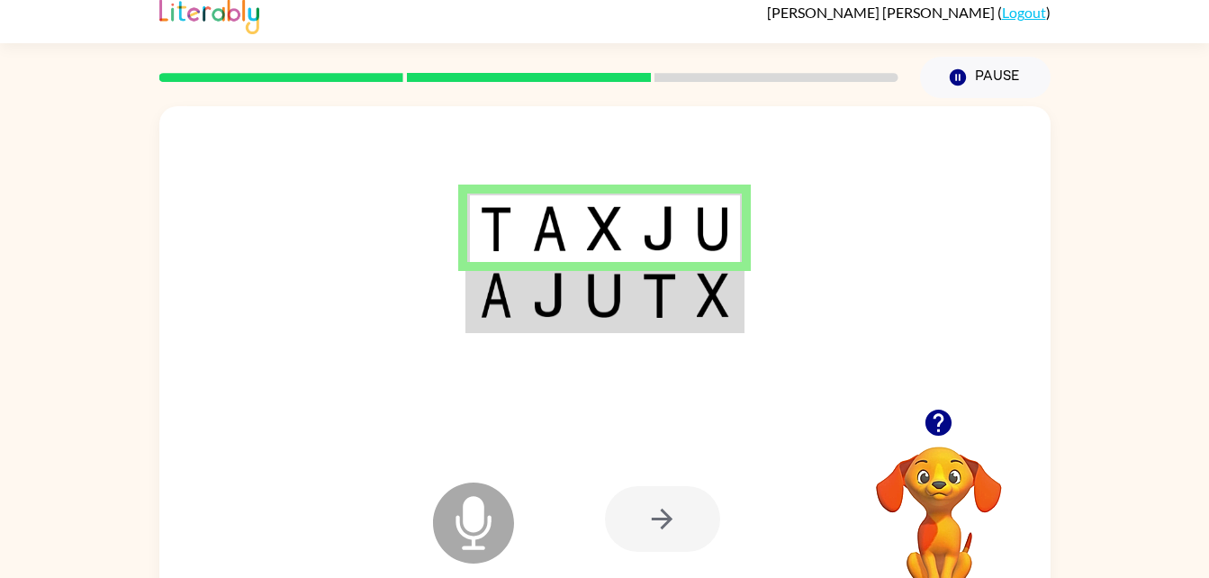
click at [674, 310] on img at bounding box center [659, 295] width 34 height 45
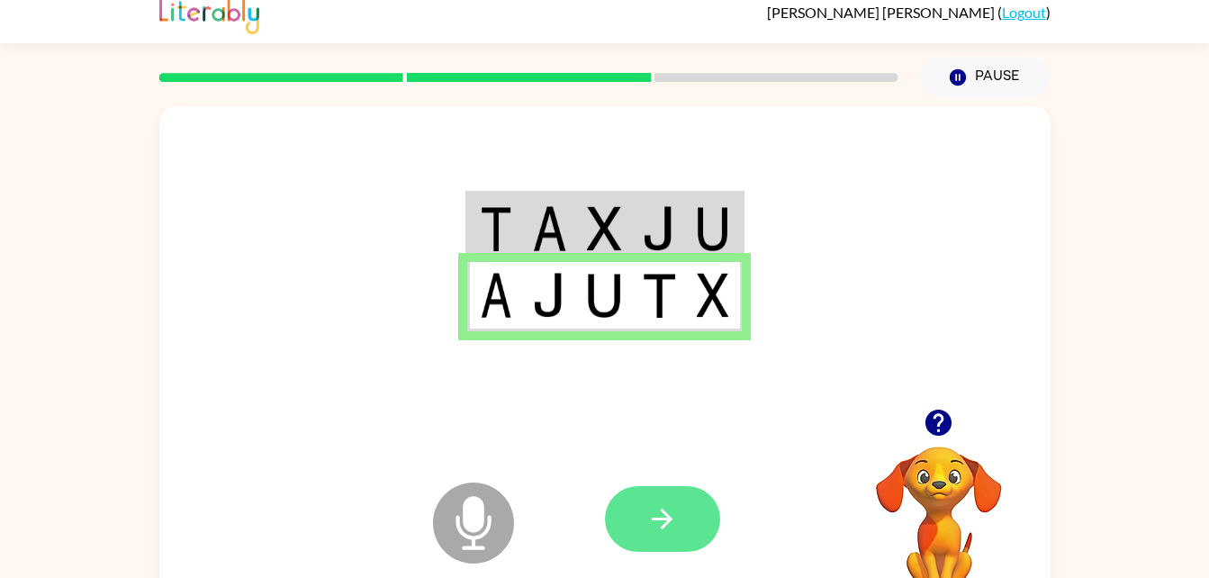
click at [662, 531] on icon "button" at bounding box center [663, 519] width 32 height 32
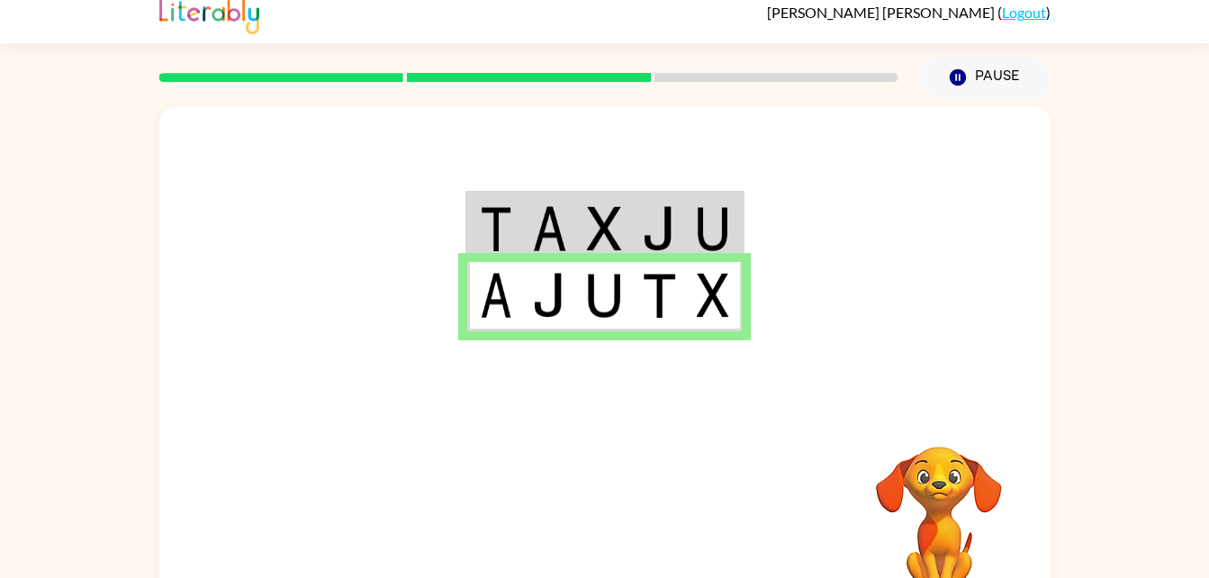
click at [647, 214] on img at bounding box center [659, 228] width 34 height 45
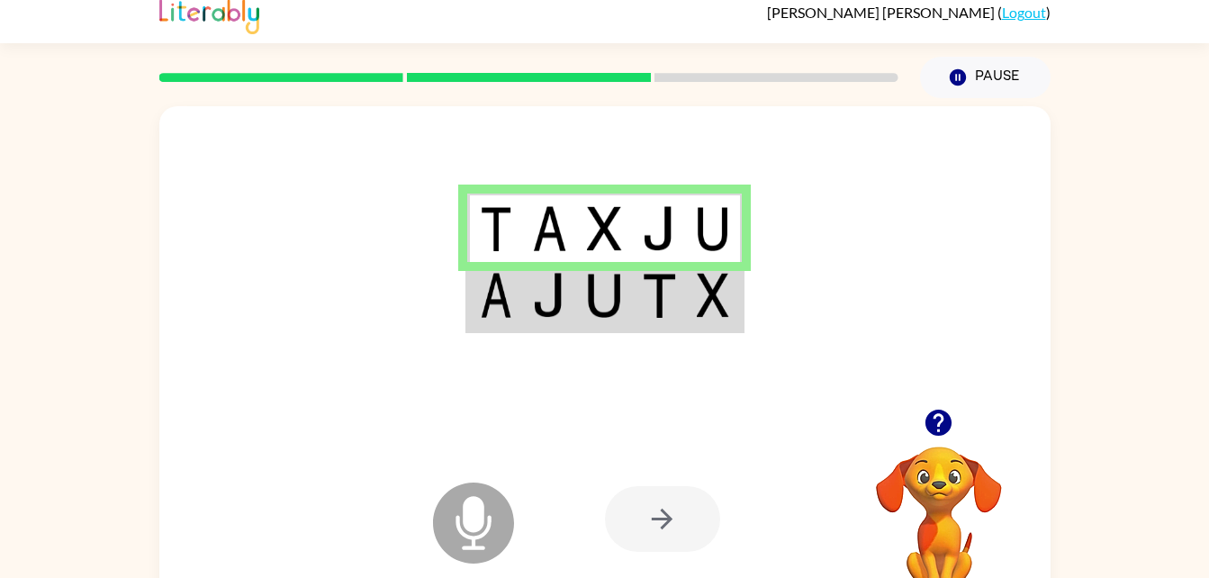
click at [547, 323] on td at bounding box center [549, 296] width 55 height 69
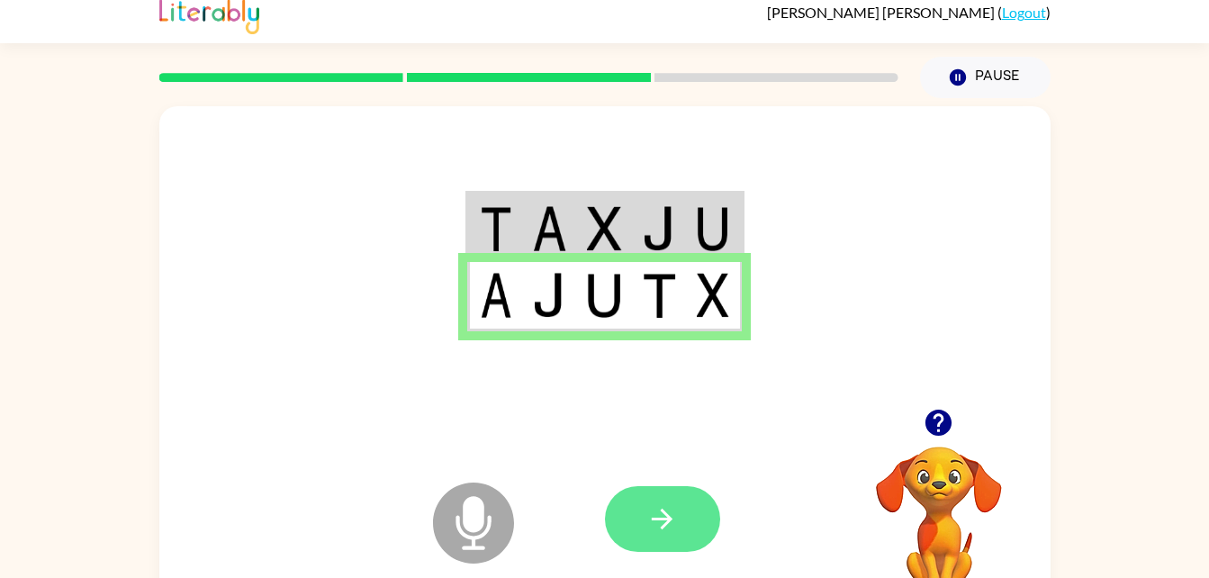
click at [689, 543] on button "button" at bounding box center [662, 519] width 115 height 66
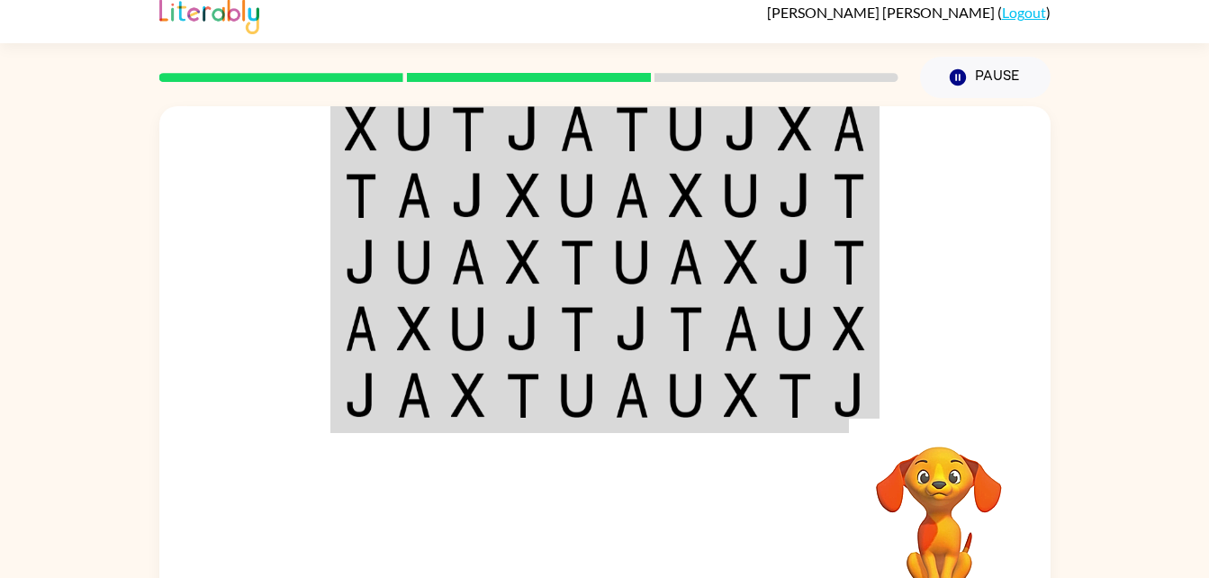
click at [842, 140] on img at bounding box center [849, 128] width 32 height 45
click at [856, 133] on img at bounding box center [849, 128] width 32 height 45
click at [488, 137] on td at bounding box center [468, 128] width 55 height 69
click at [626, 132] on img at bounding box center [632, 128] width 34 height 45
click at [820, 159] on td at bounding box center [795, 128] width 55 height 69
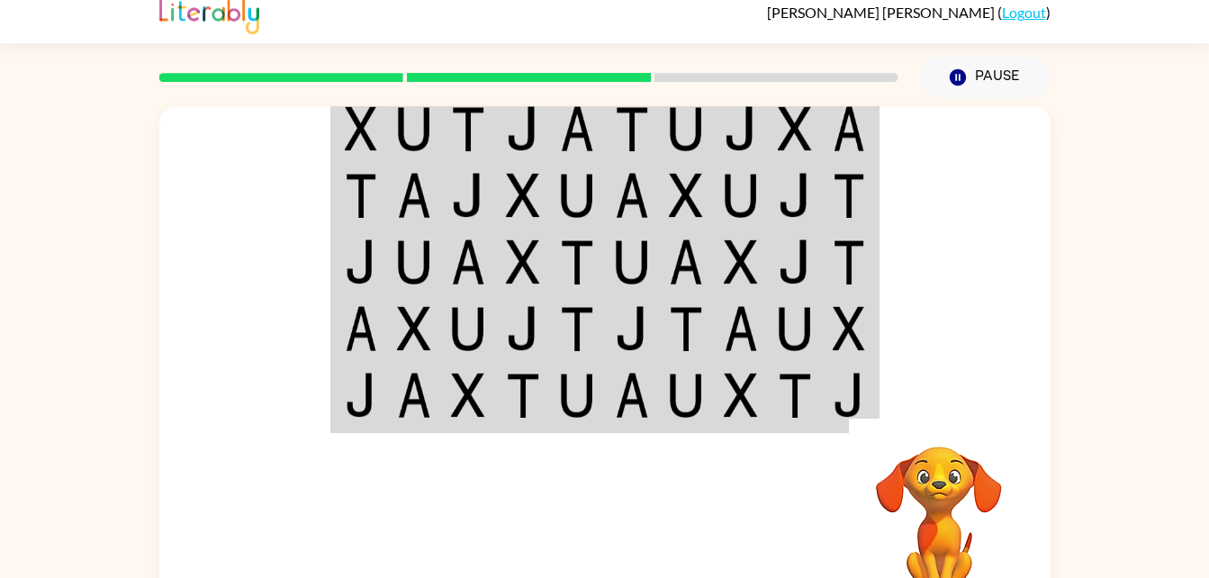
click at [819, 124] on td at bounding box center [795, 128] width 55 height 69
click at [798, 140] on img at bounding box center [795, 128] width 34 height 45
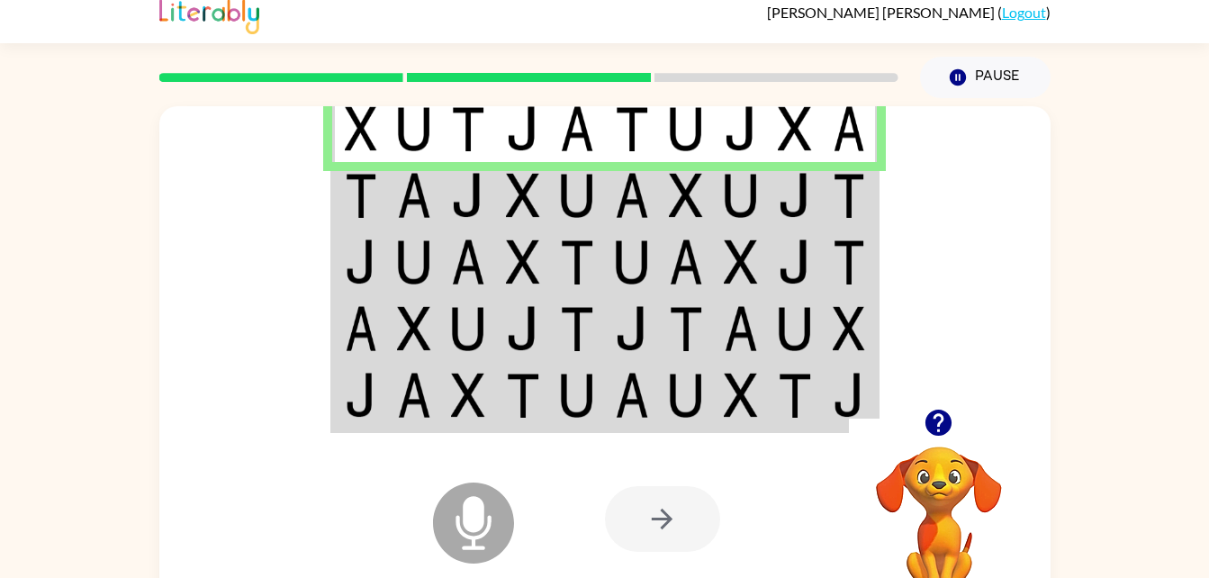
click at [858, 162] on td at bounding box center [850, 195] width 55 height 67
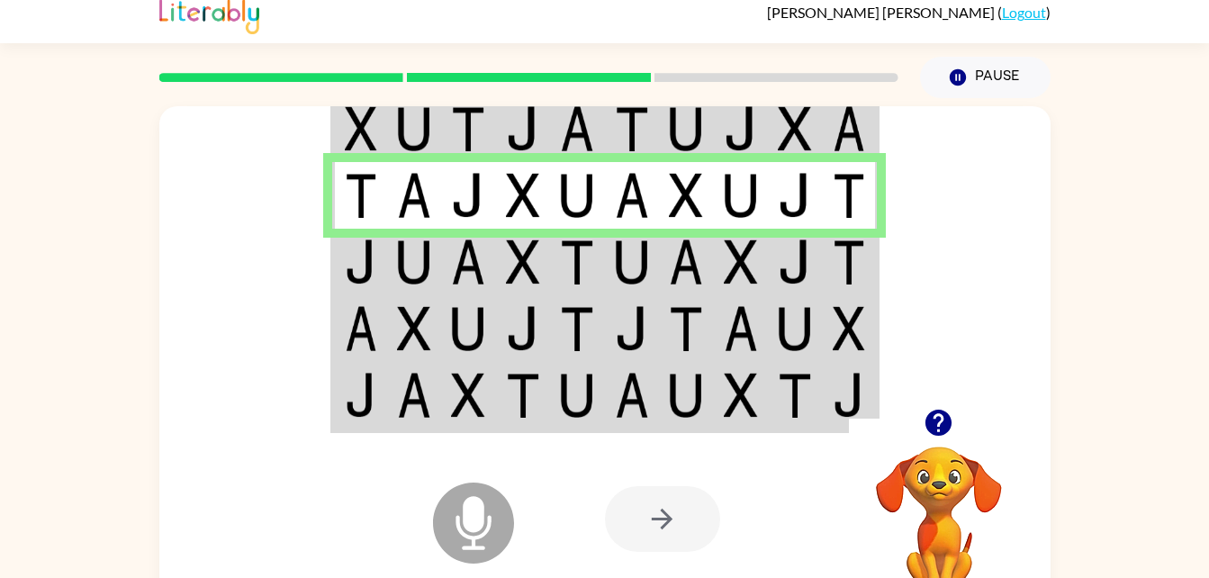
click at [859, 134] on img at bounding box center [849, 128] width 32 height 45
click at [860, 141] on img at bounding box center [849, 128] width 32 height 45
click at [838, 124] on img at bounding box center [849, 128] width 32 height 45
click at [483, 259] on img at bounding box center [468, 262] width 34 height 45
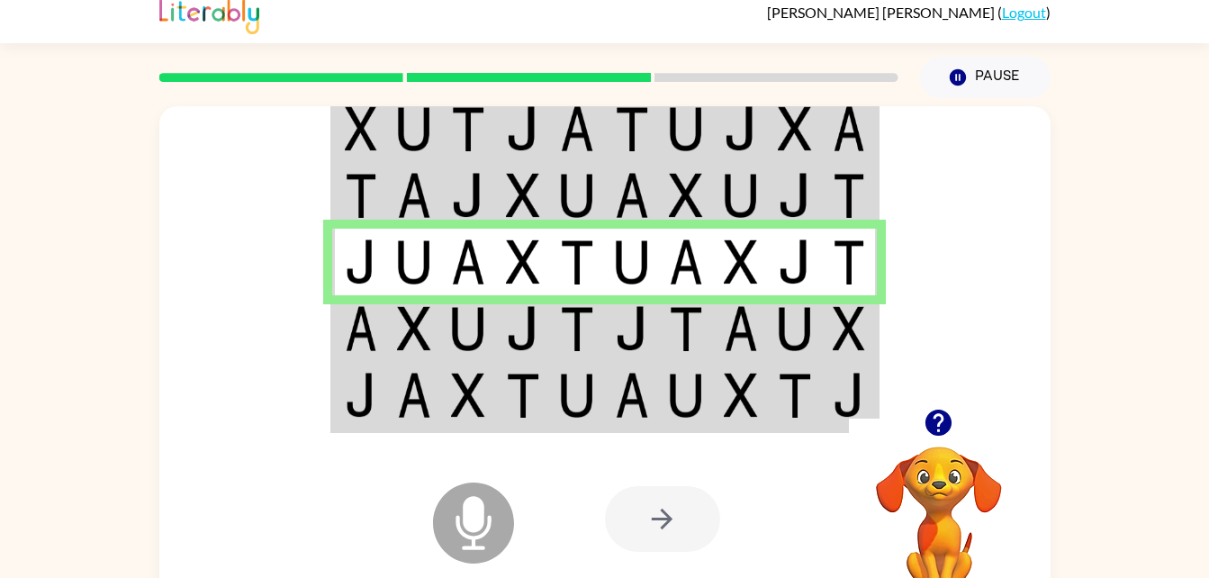
click at [487, 258] on td at bounding box center [468, 262] width 55 height 67
click at [358, 263] on img at bounding box center [361, 262] width 32 height 45
click at [420, 271] on img at bounding box center [414, 262] width 34 height 45
click at [435, 272] on td at bounding box center [414, 262] width 55 height 67
click at [439, 266] on td at bounding box center [414, 262] width 55 height 67
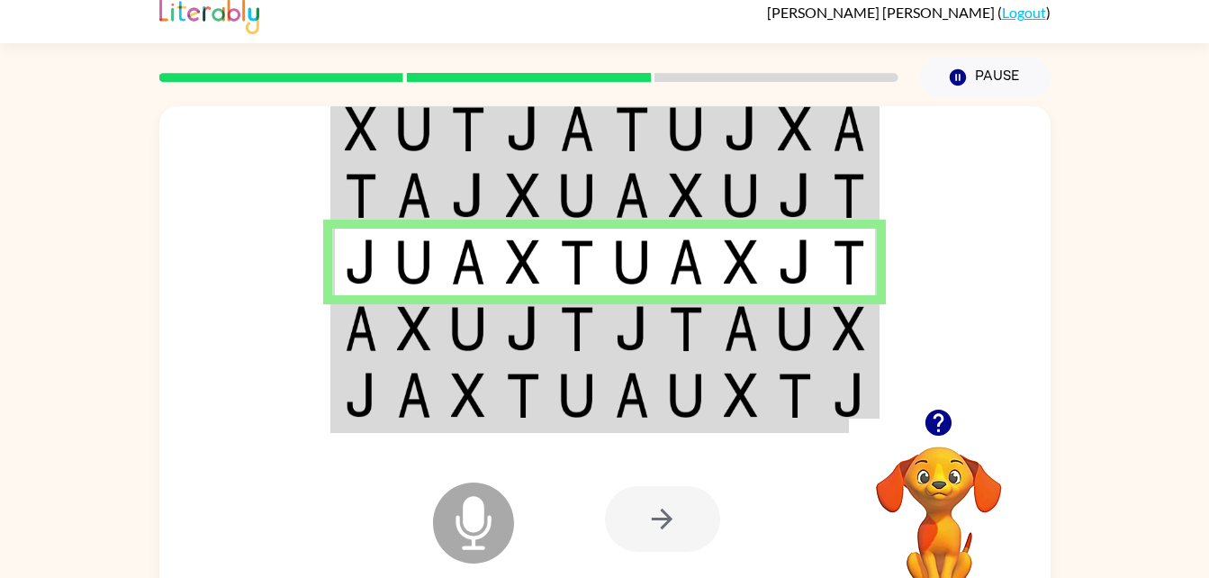
click at [466, 294] on td at bounding box center [468, 262] width 55 height 67
click at [603, 343] on td at bounding box center [577, 328] width 55 height 67
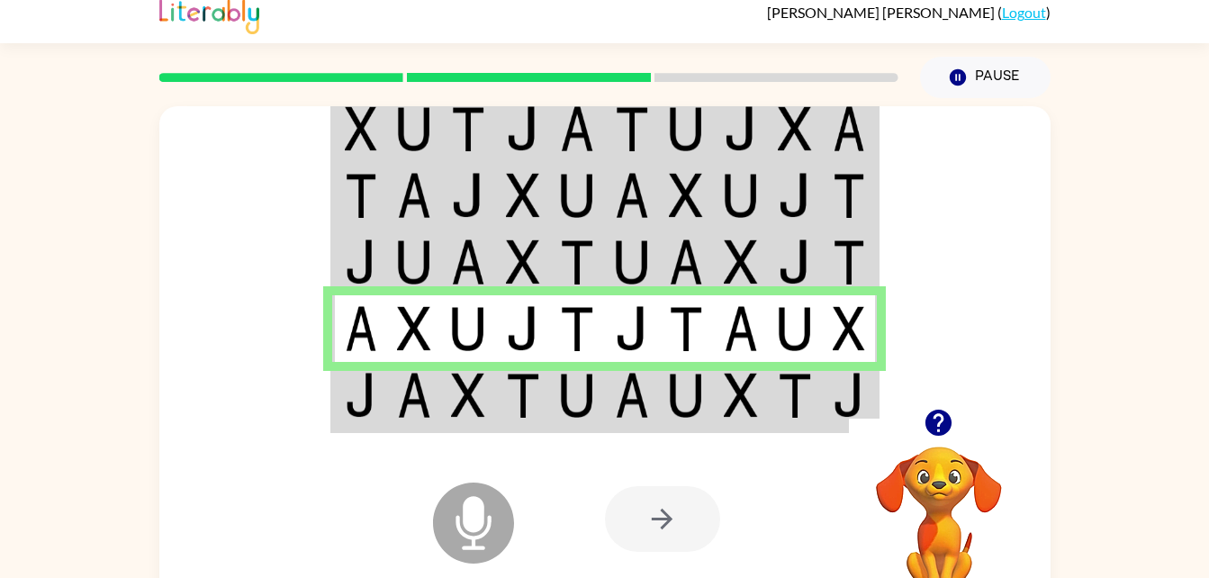
click at [720, 400] on td at bounding box center [741, 396] width 55 height 69
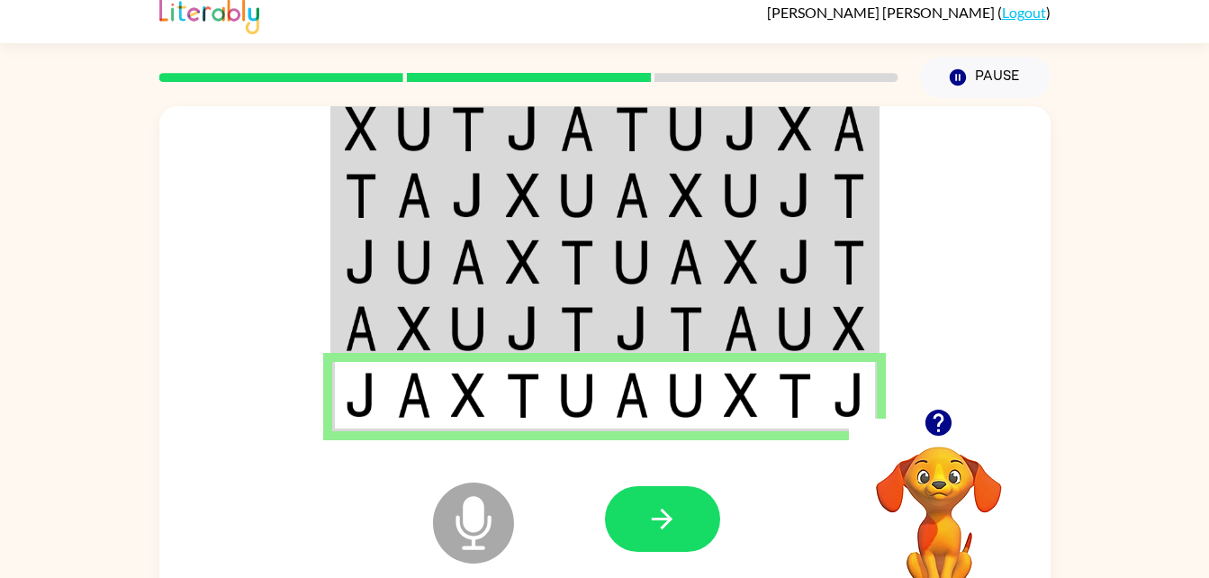
click at [762, 512] on div at bounding box center [738, 519] width 266 height 203
click at [673, 537] on button "button" at bounding box center [662, 519] width 115 height 66
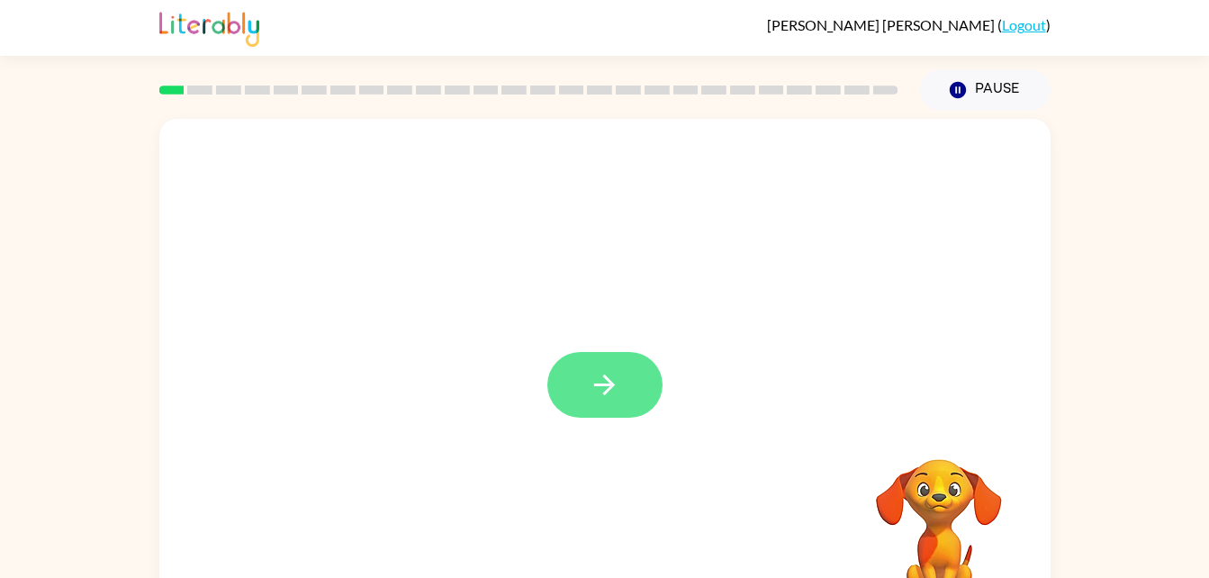
click at [617, 416] on button "button" at bounding box center [605, 385] width 115 height 66
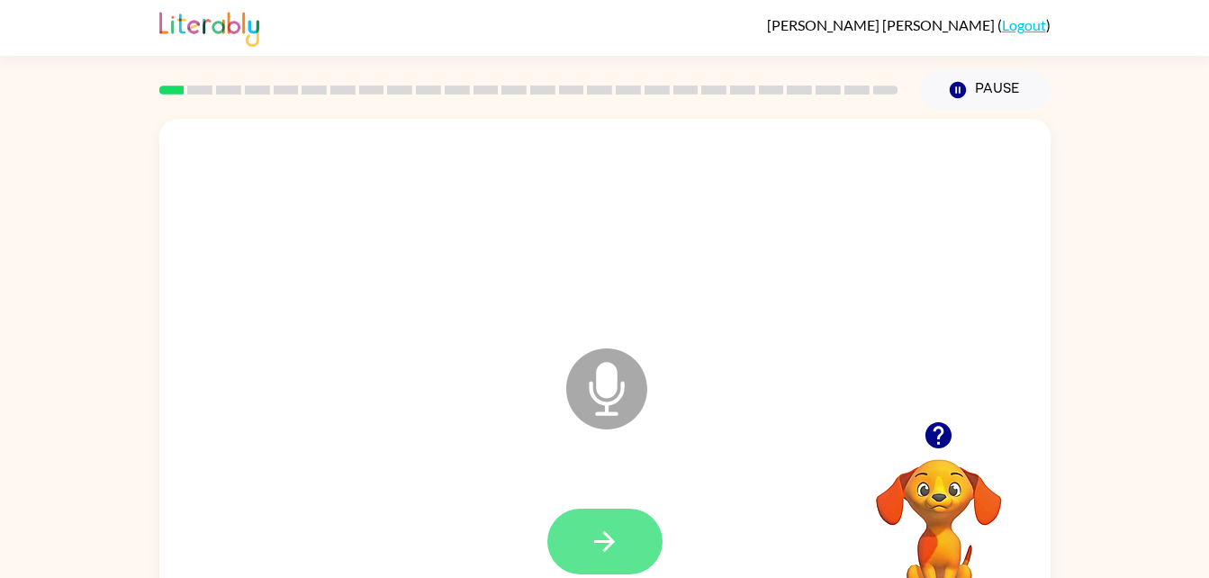
click at [610, 512] on button "button" at bounding box center [605, 542] width 115 height 66
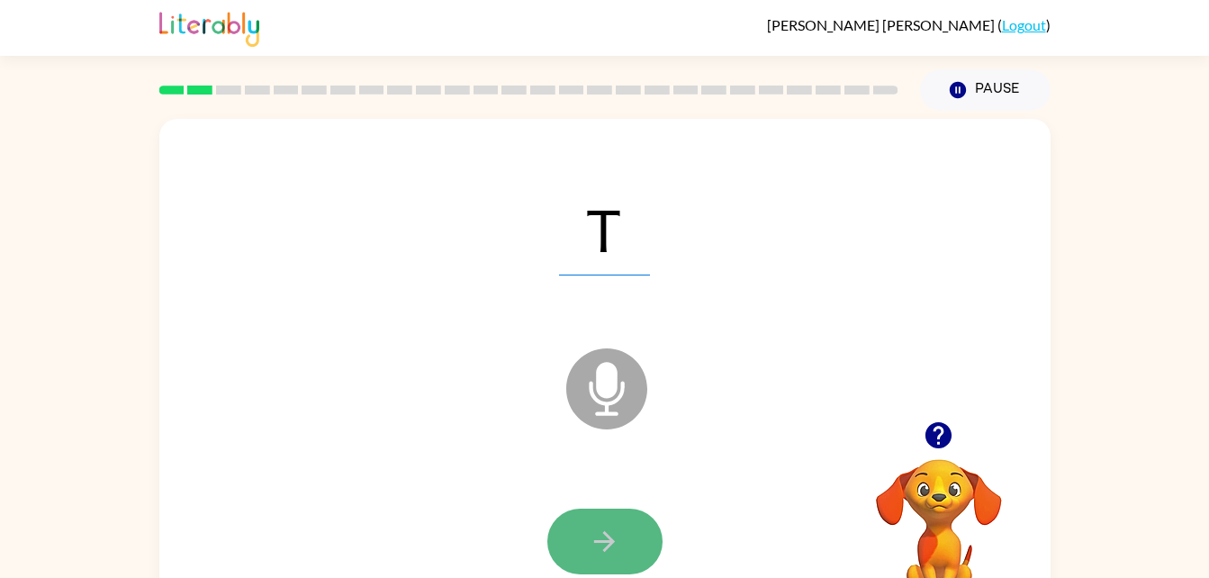
click at [593, 533] on icon "button" at bounding box center [605, 542] width 32 height 32
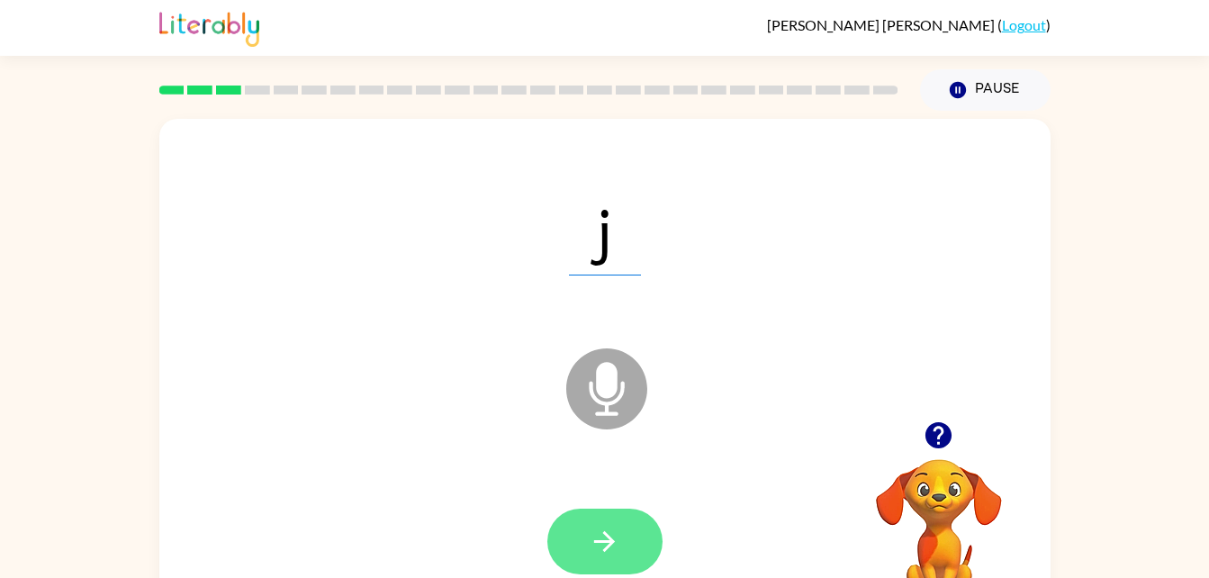
click at [602, 527] on icon "button" at bounding box center [605, 542] width 32 height 32
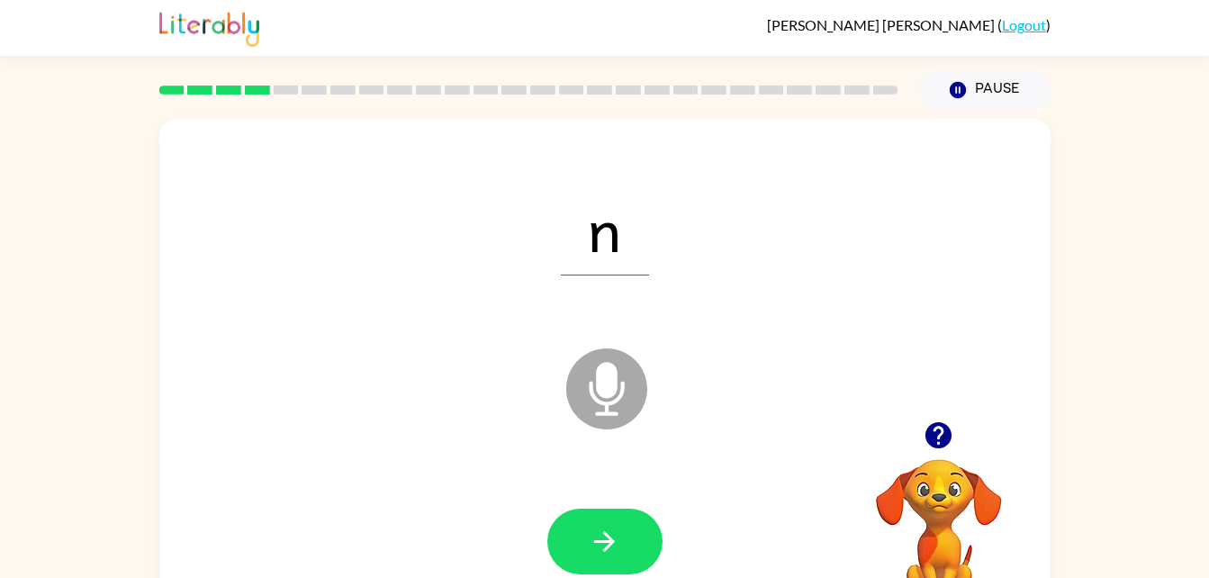
click at [614, 267] on span "n" at bounding box center [605, 229] width 88 height 94
click at [611, 388] on icon "Microphone The Microphone is here when it is your turn to talk" at bounding box center [697, 411] width 270 height 135
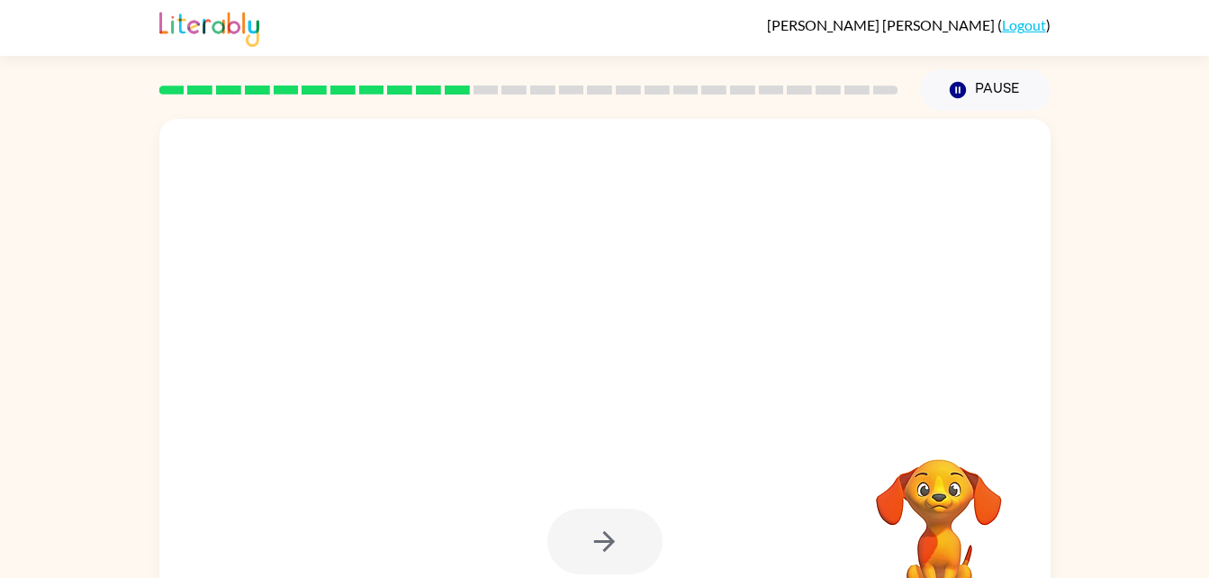
click at [654, 355] on div at bounding box center [561, 344] width 769 height 65
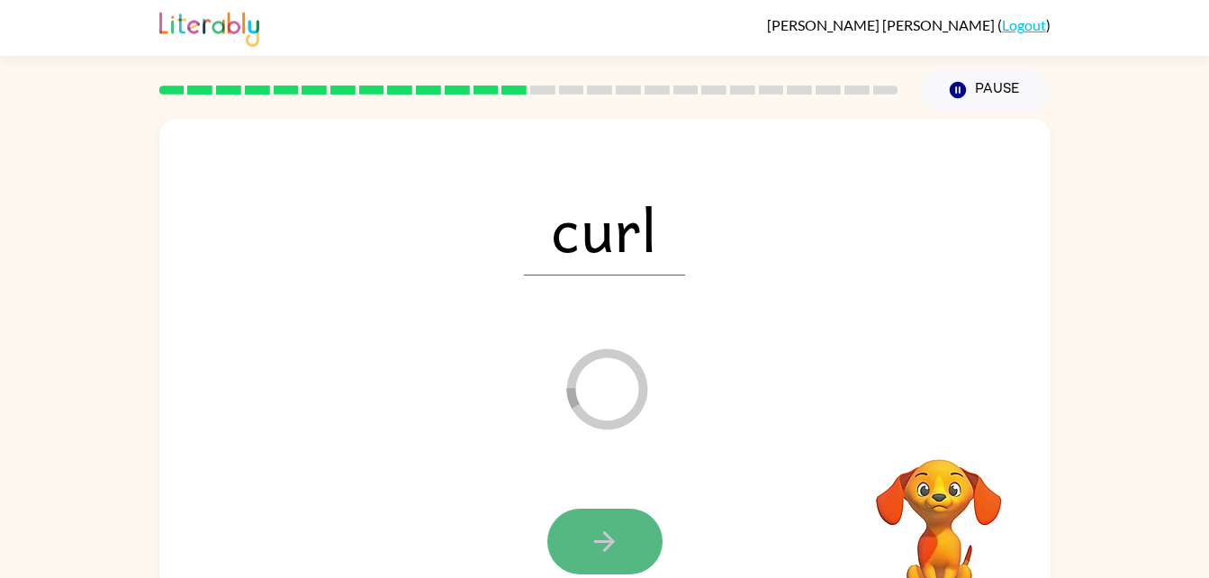
click at [593, 511] on button "button" at bounding box center [605, 542] width 115 height 66
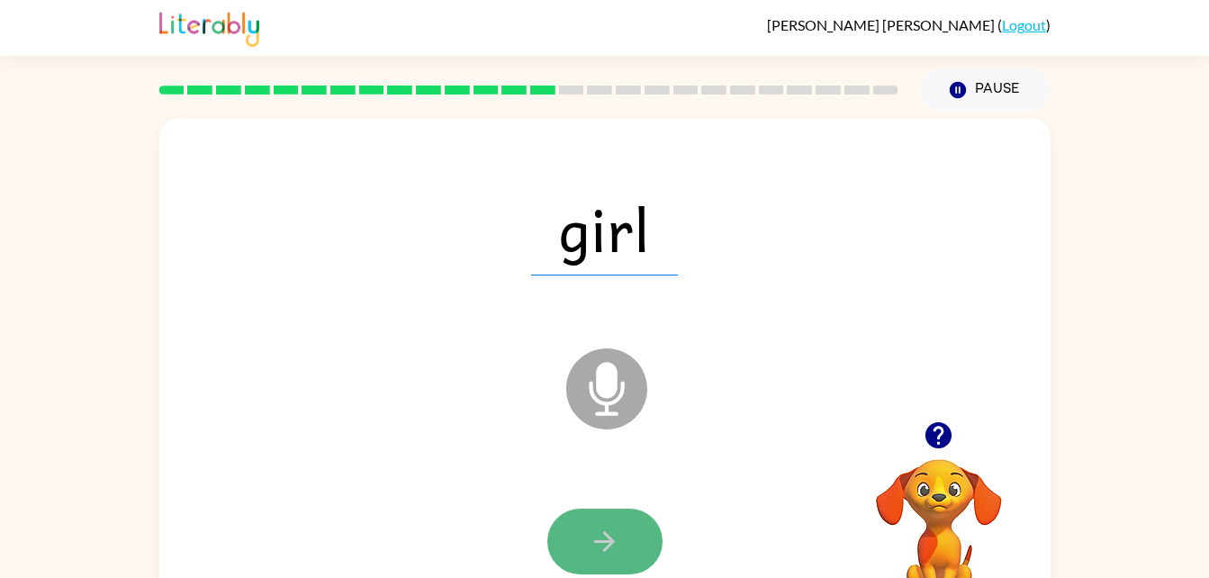
click at [596, 552] on icon "button" at bounding box center [605, 542] width 32 height 32
click at [593, 537] on div at bounding box center [605, 542] width 115 height 66
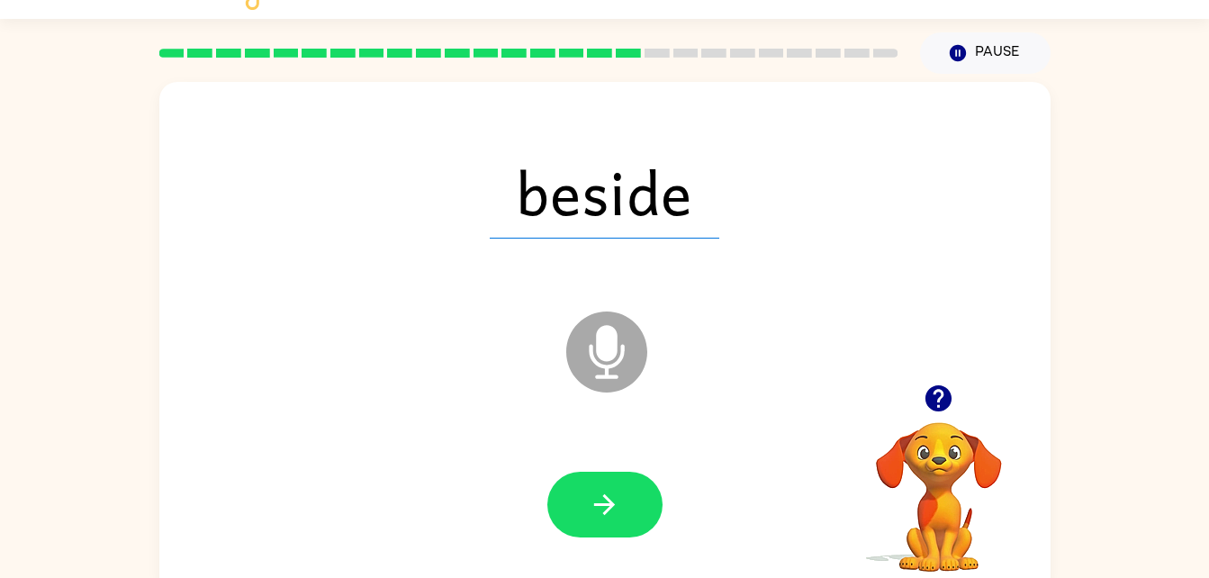
scroll to position [55, 0]
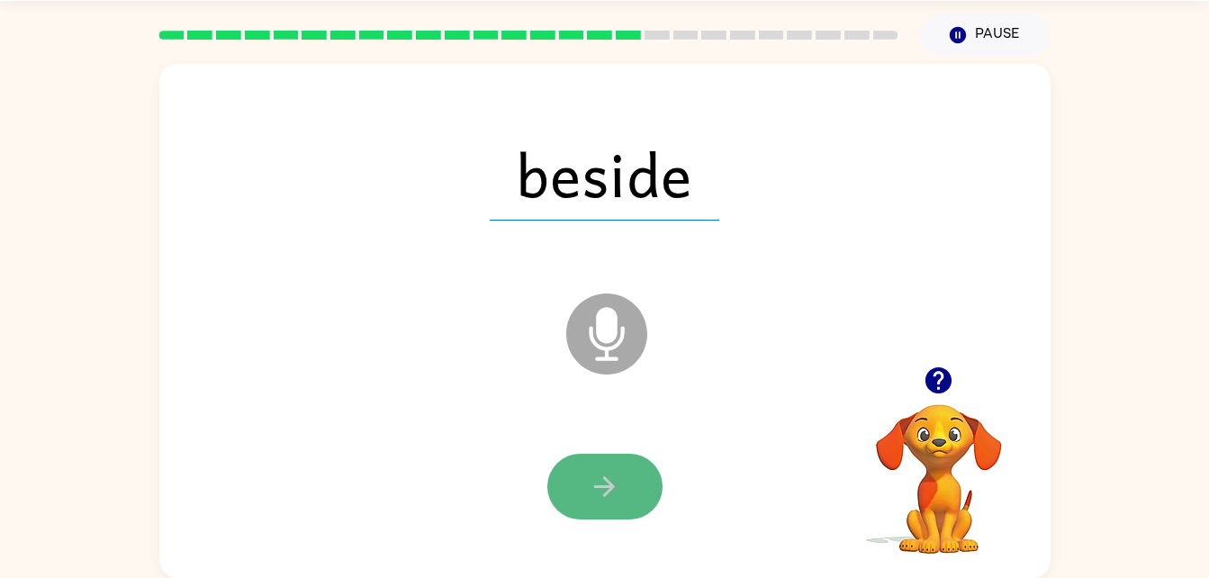
click at [569, 487] on button "button" at bounding box center [605, 487] width 115 height 66
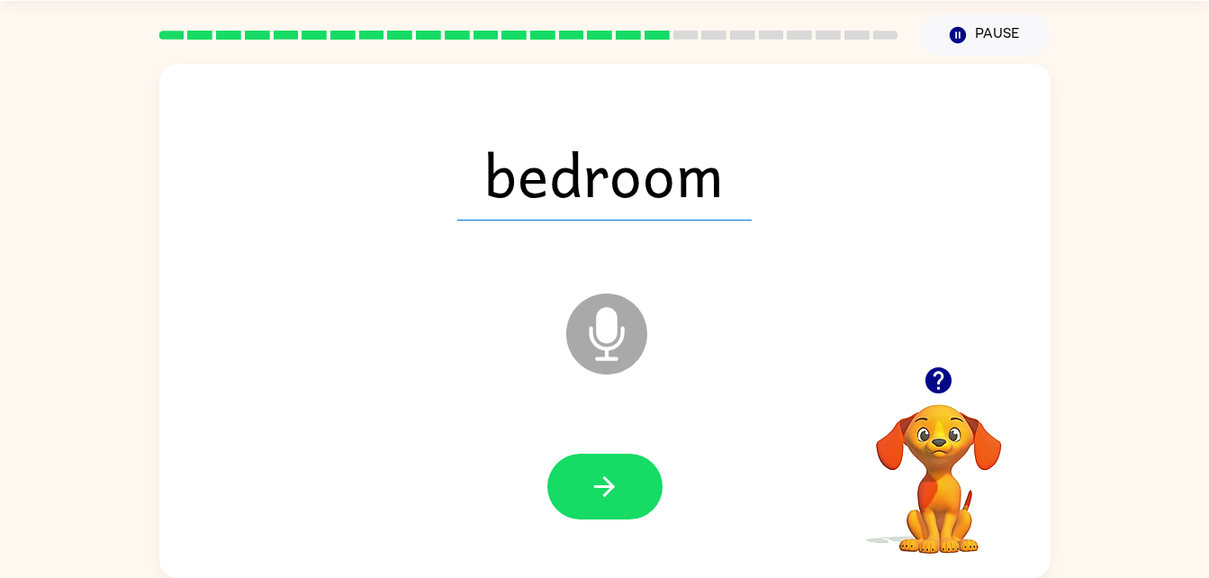
click at [620, 543] on div at bounding box center [605, 487] width 856 height 148
click at [588, 459] on button "button" at bounding box center [605, 487] width 115 height 66
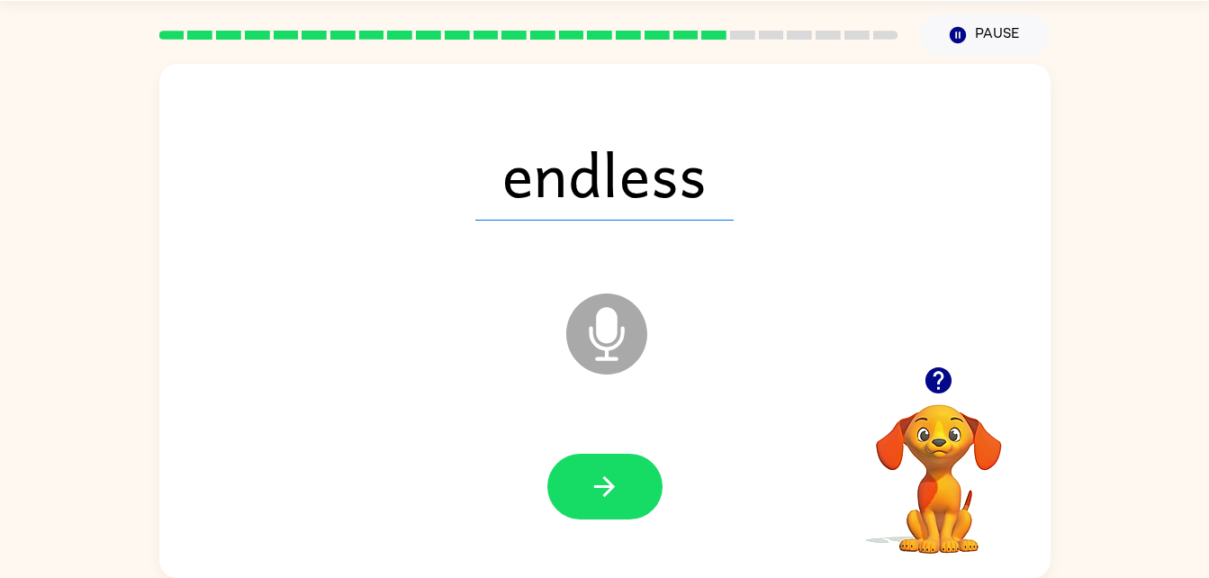
click at [548, 480] on div at bounding box center [605, 487] width 115 height 66
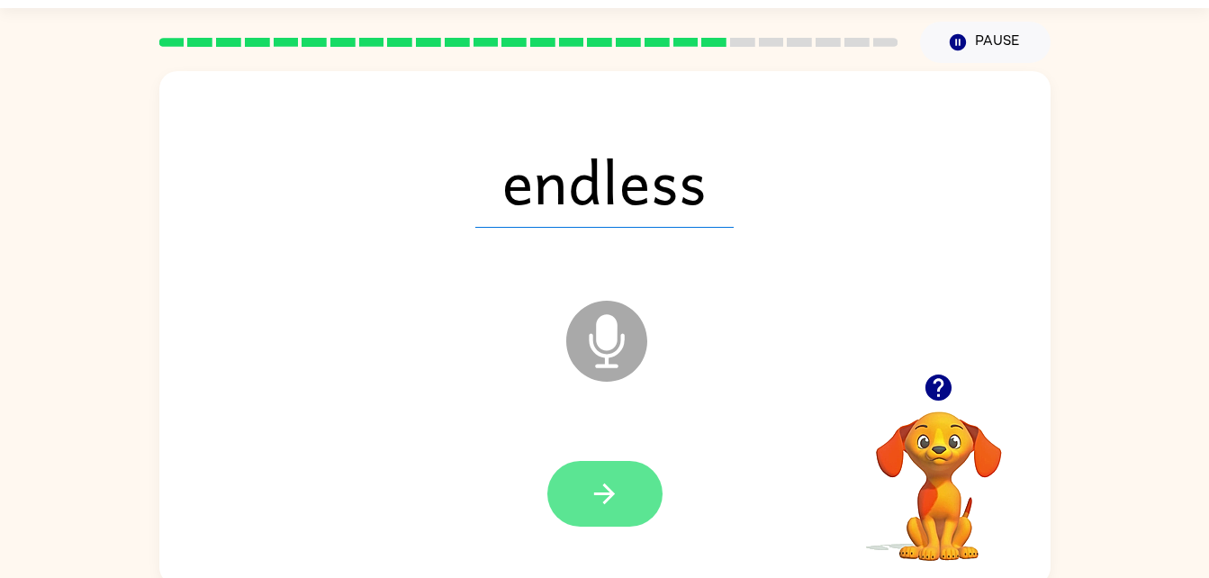
click at [591, 497] on icon "button" at bounding box center [605, 494] width 32 height 32
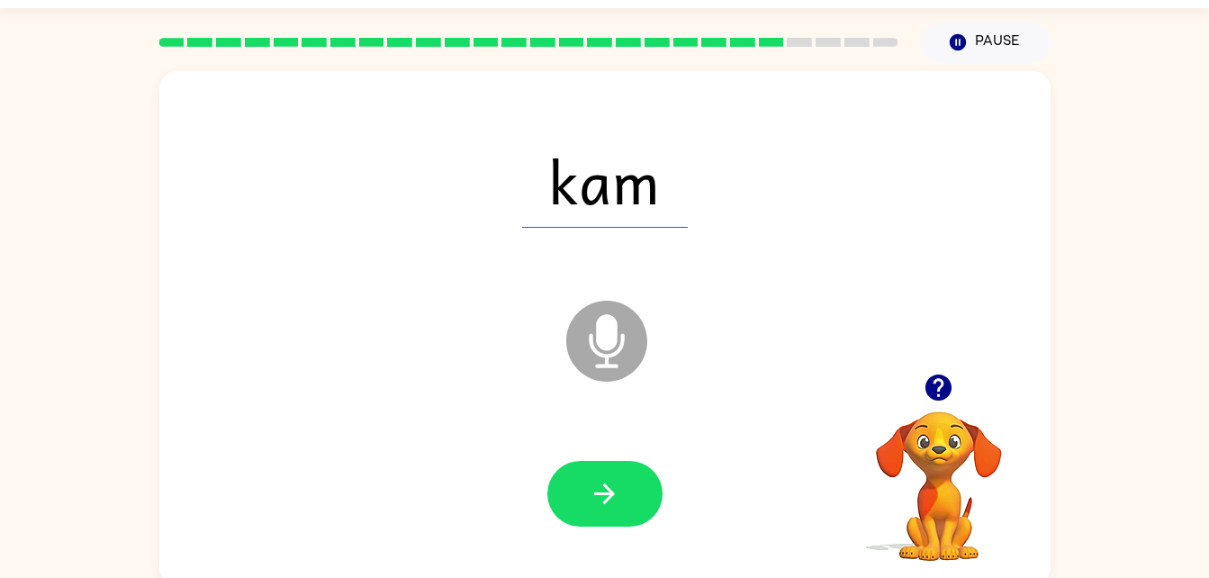
click at [656, 472] on div at bounding box center [605, 494] width 115 height 66
click at [633, 499] on button "button" at bounding box center [605, 494] width 115 height 66
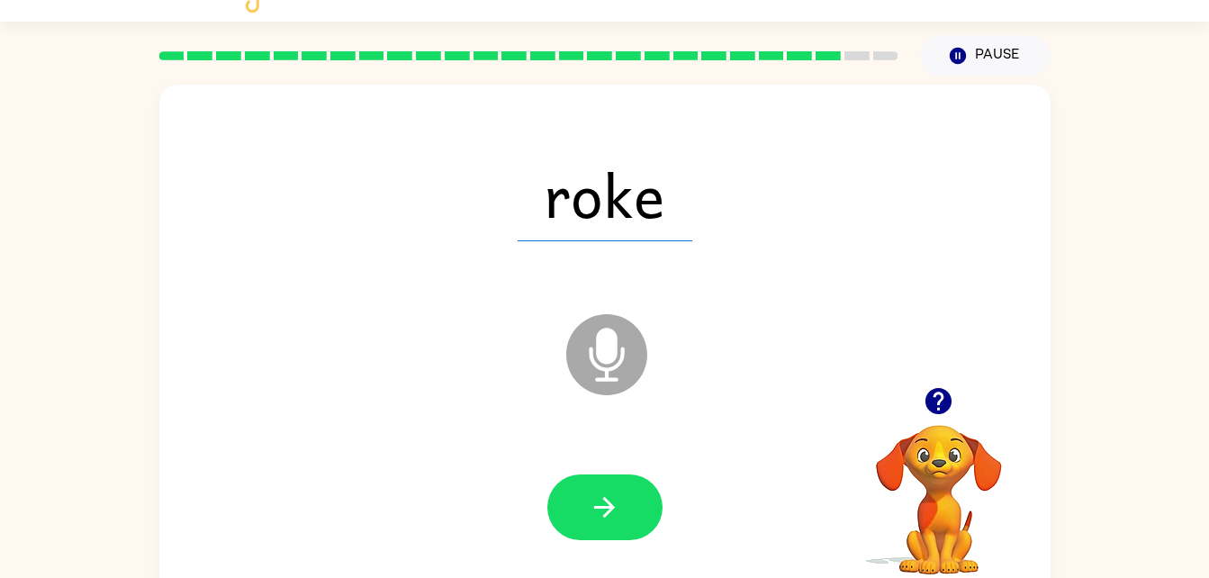
scroll to position [18, 0]
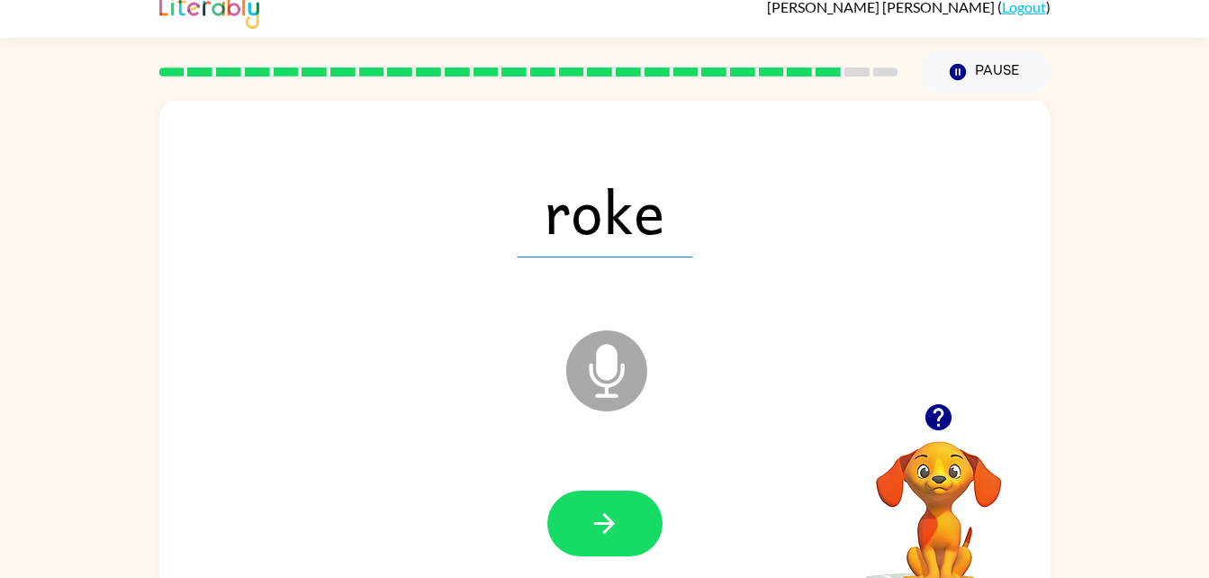
click at [315, 251] on div "roke" at bounding box center [605, 211] width 856 height 148
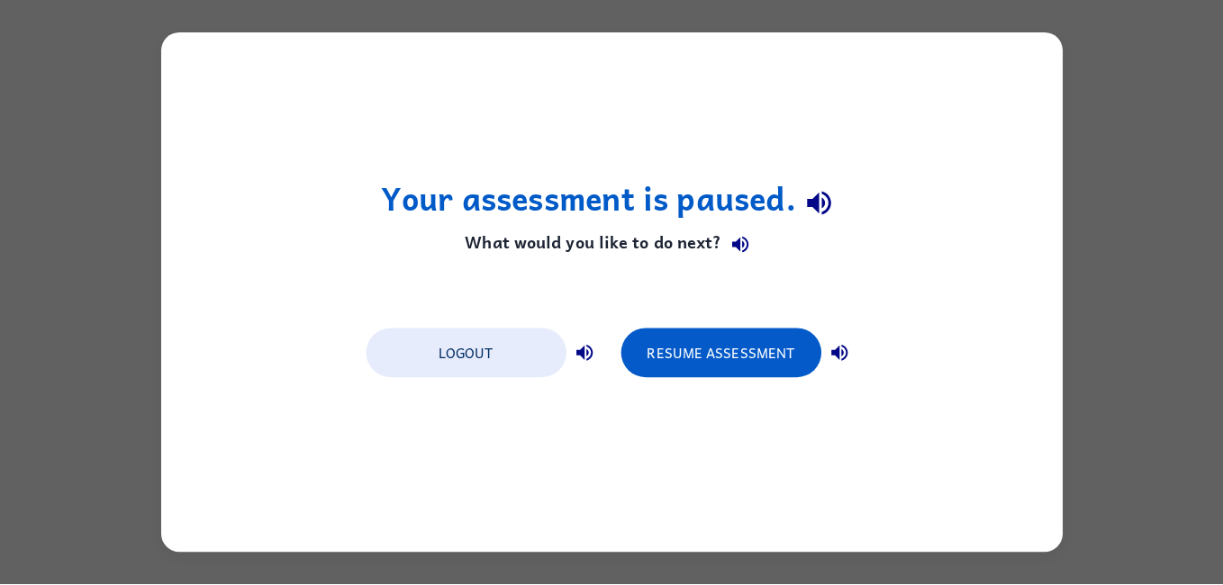
scroll to position [0, 0]
